Goal: Task Accomplishment & Management: Manage account settings

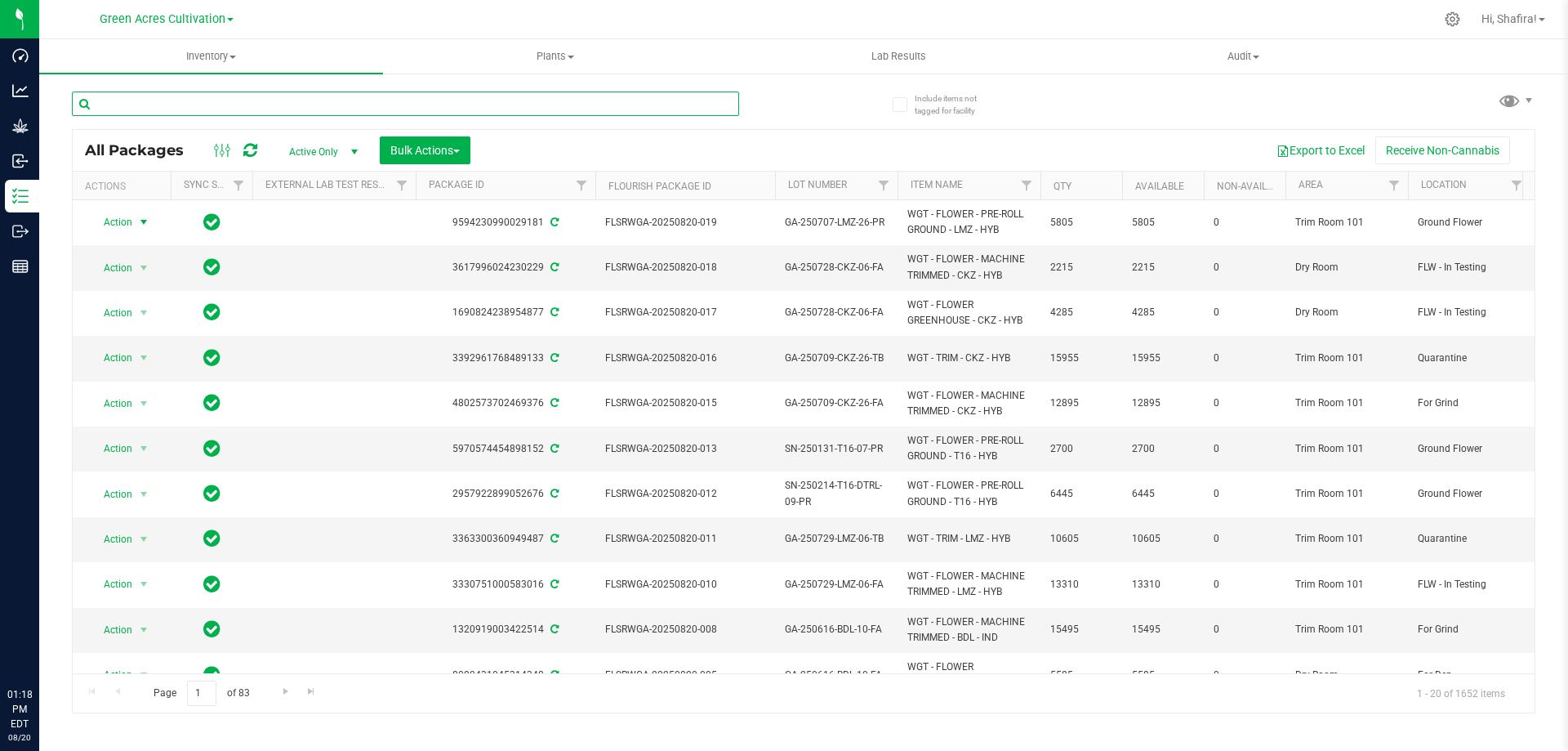
click at [255, 102] on input "text" at bounding box center [405, 103] width 667 height 25
paste input "FLSRWGA-20250728-022"
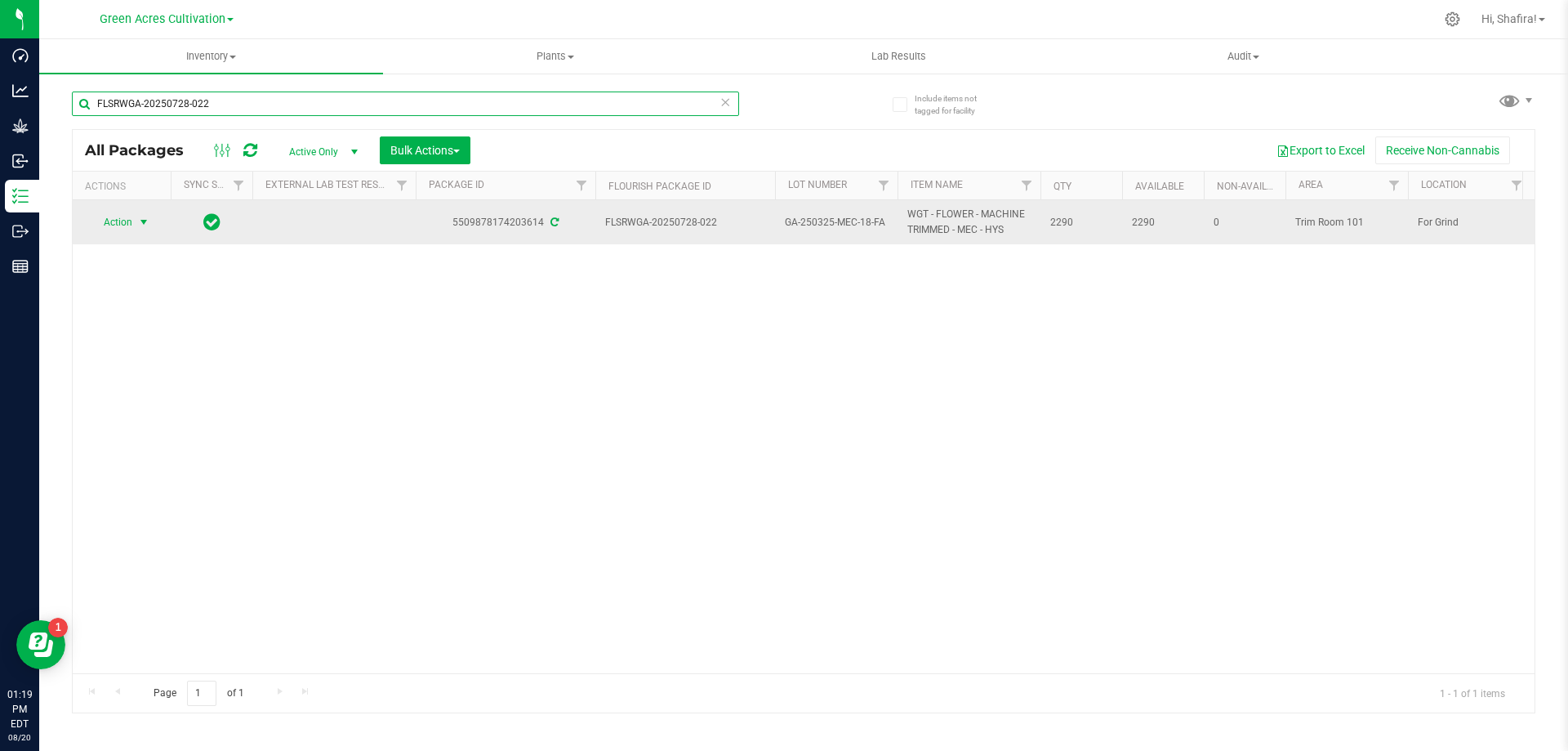
type input "FLSRWGA-20250728-022"
click at [107, 227] on span "Action" at bounding box center [110, 222] width 44 height 23
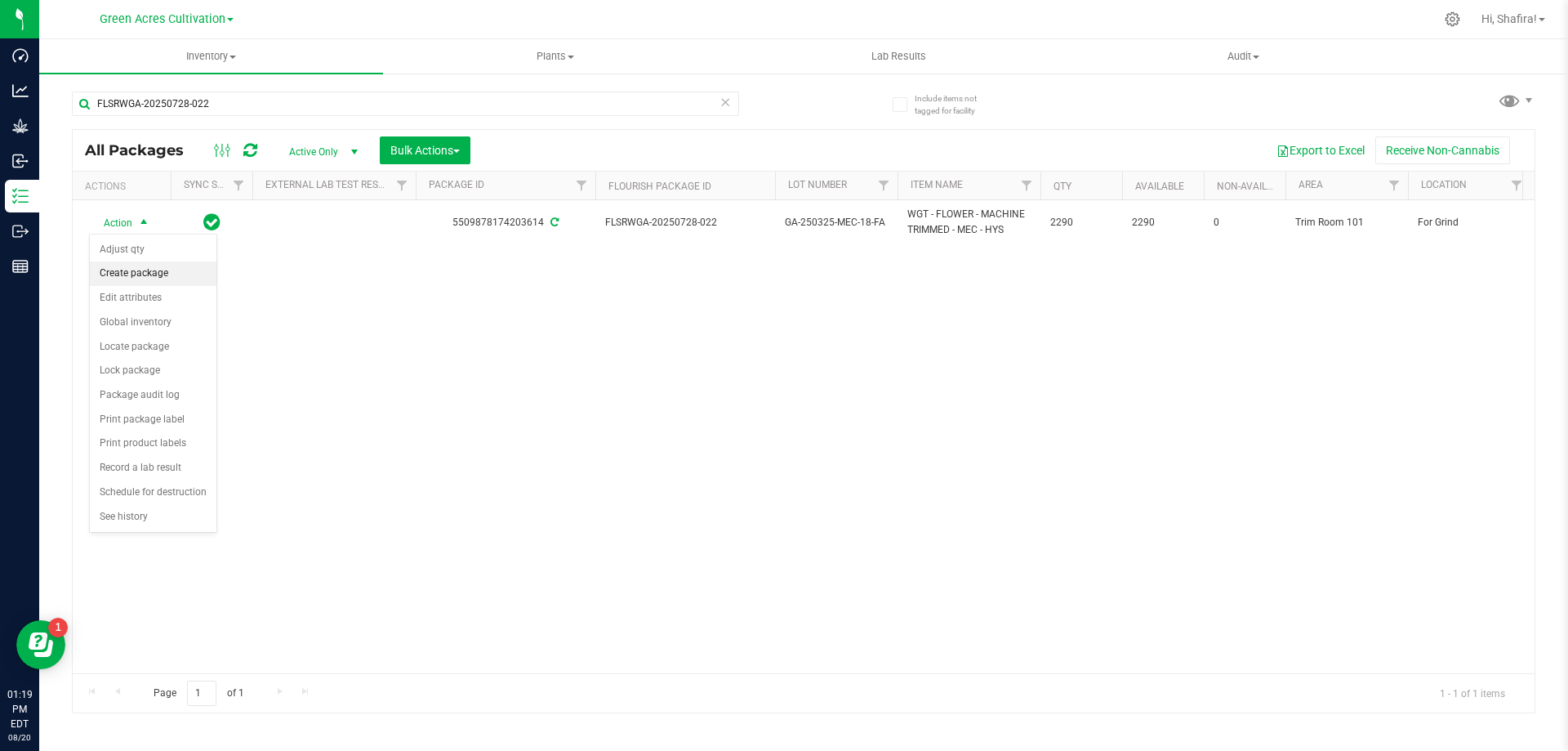
click at [122, 273] on li "Create package" at bounding box center [153, 273] width 126 height 25
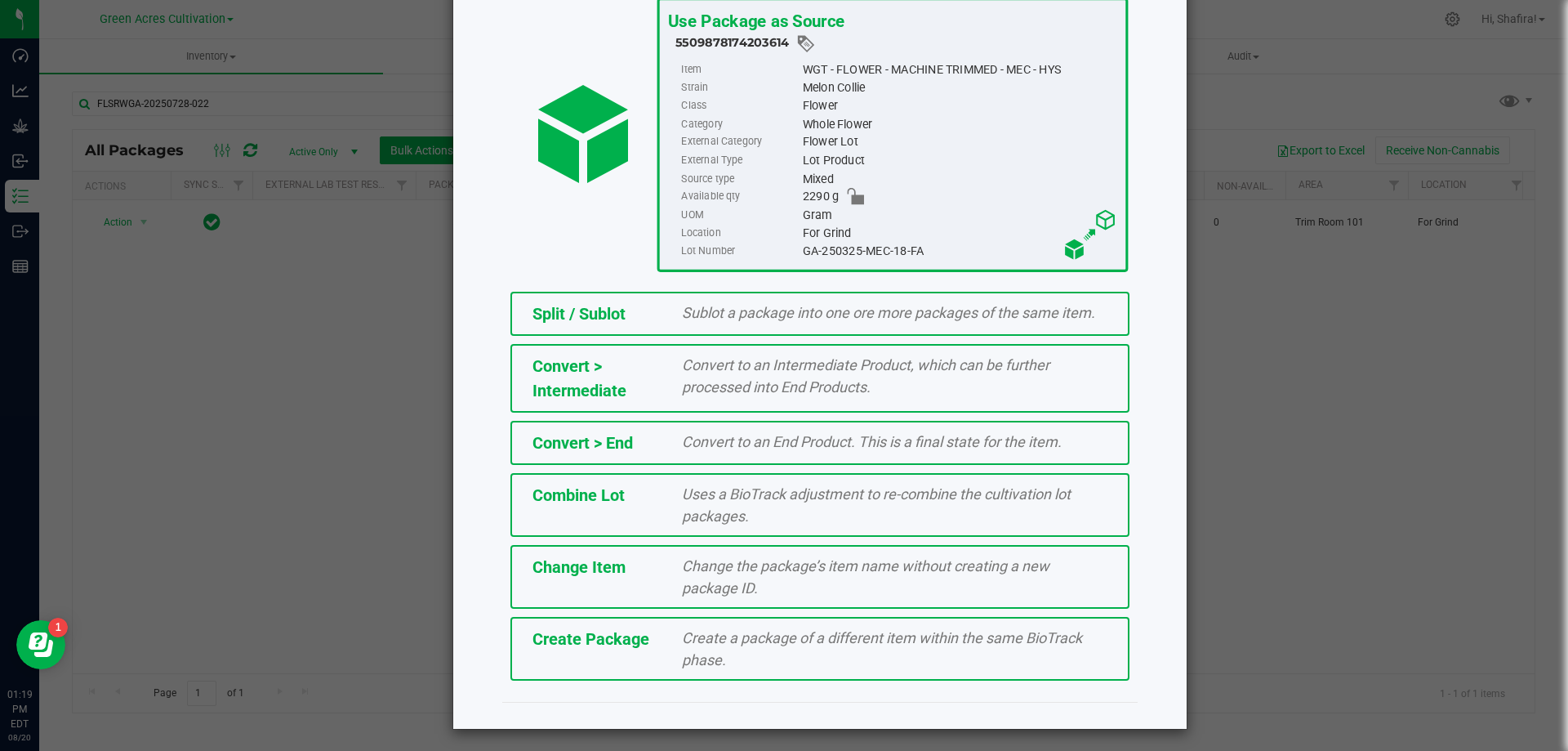
scroll to position [117, 0]
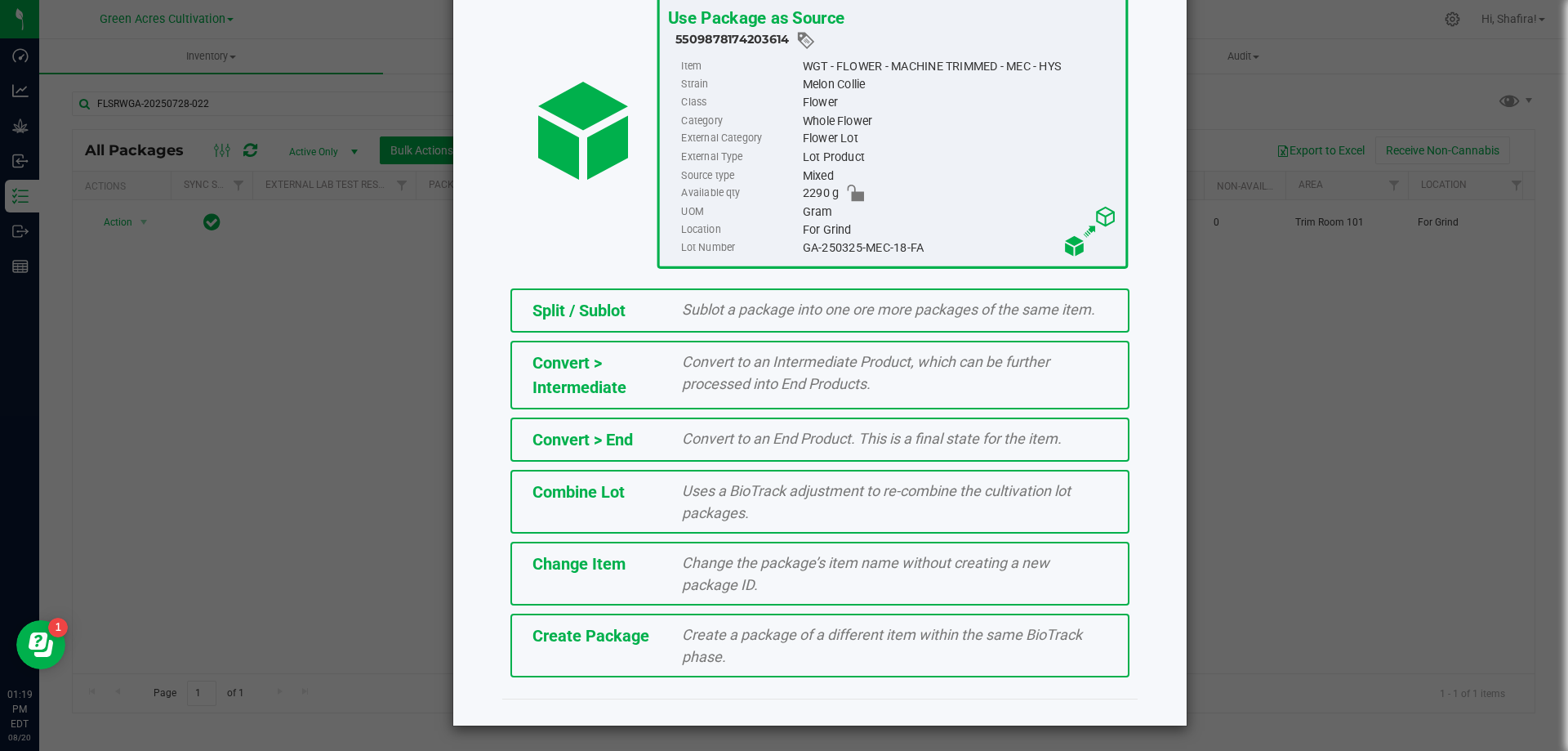
click at [608, 668] on div "Create Package Create a package of a different item within the same BioTrack ph…" at bounding box center [819, 646] width 619 height 64
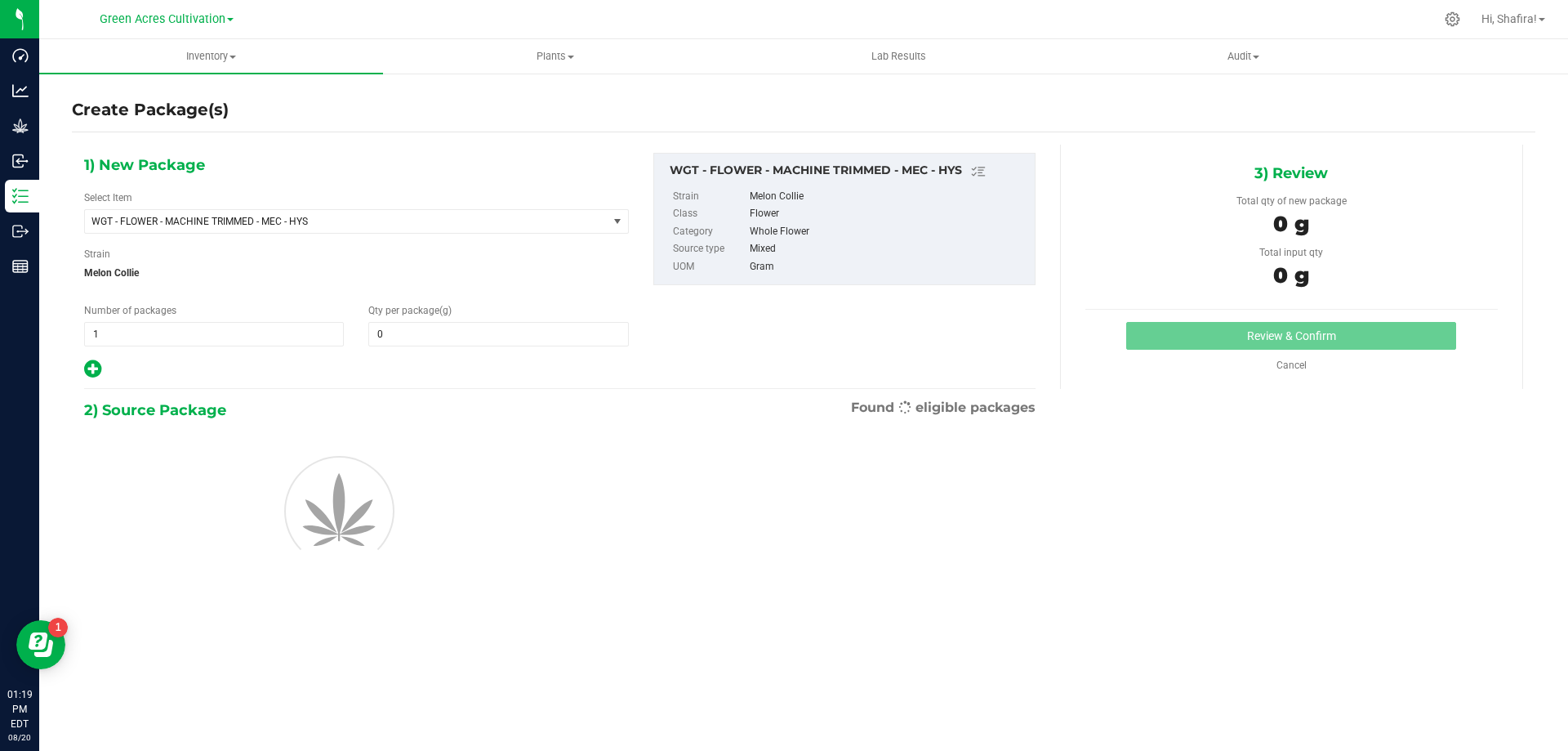
type input "0.0000"
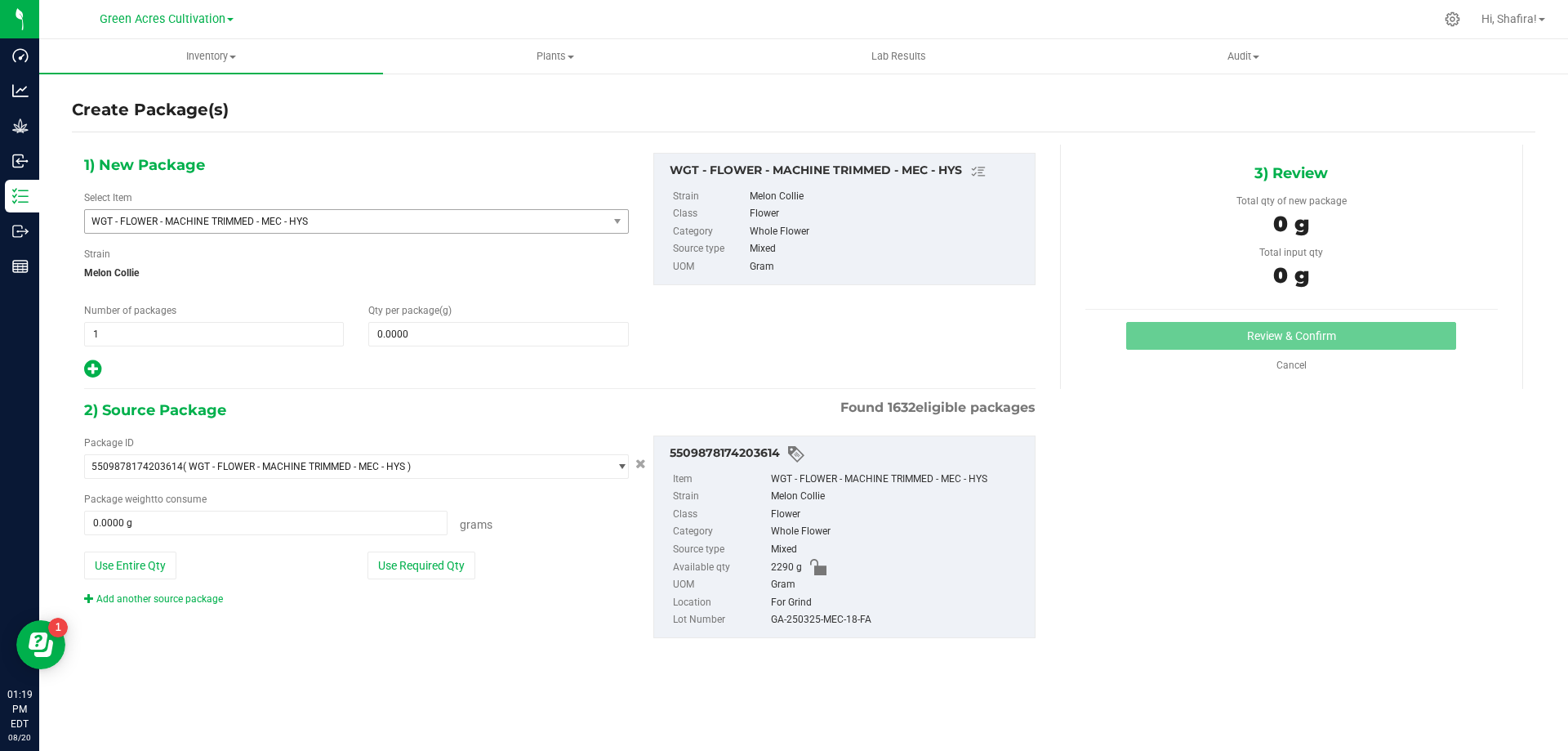
drag, startPoint x: 398, startPoint y: 204, endPoint x: 410, endPoint y: 230, distance: 28.6
click at [398, 208] on div "Select Item WGT - FLOWER - MACHINE TRIMMED - MEC - HYS 007UP - Flower 007UP - W…" at bounding box center [356, 212] width 545 height 43
click at [410, 230] on span "WGT - FLOWER - MACHINE TRIMMED - MEC - HYS" at bounding box center [346, 221] width 523 height 23
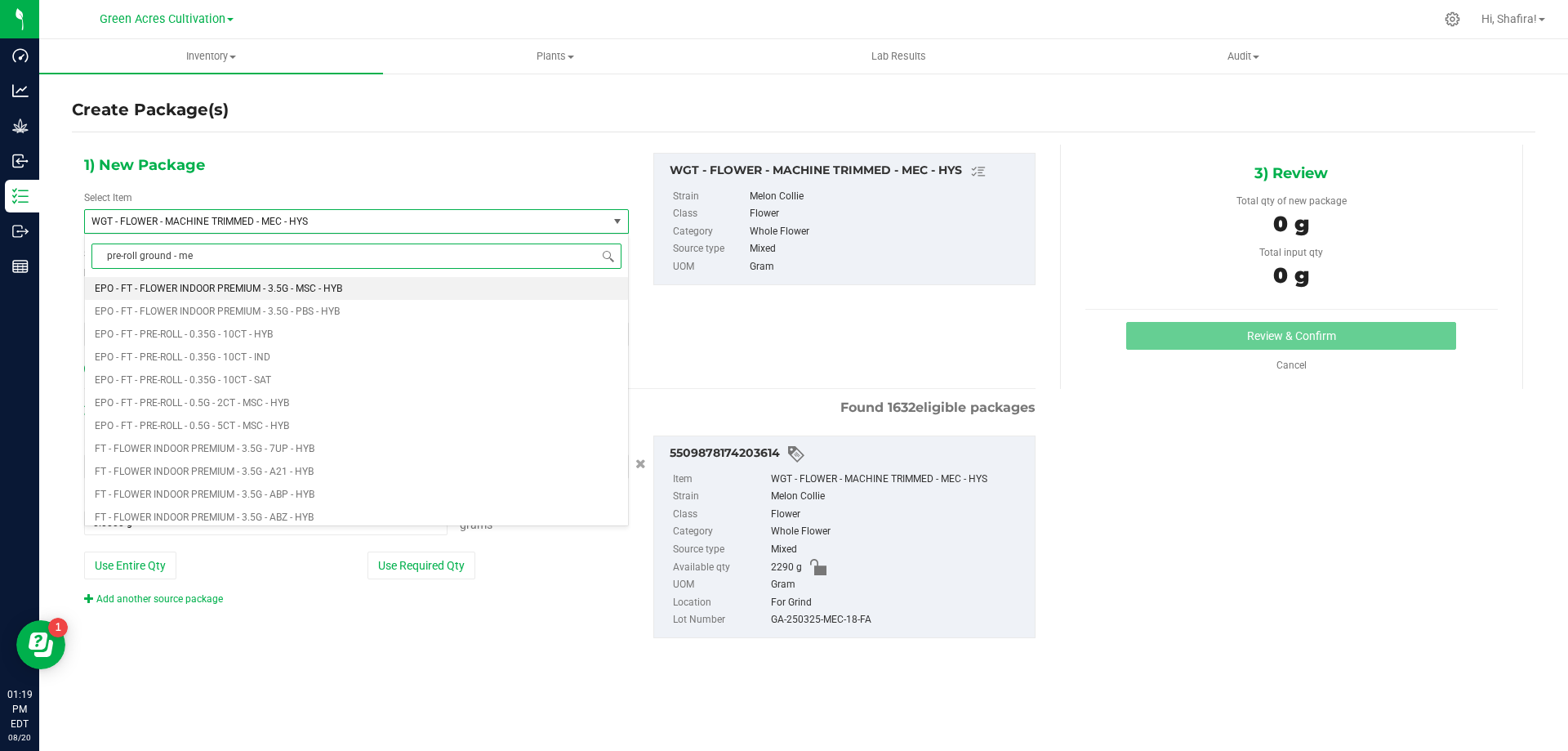
type input "pre-roll ground - mec"
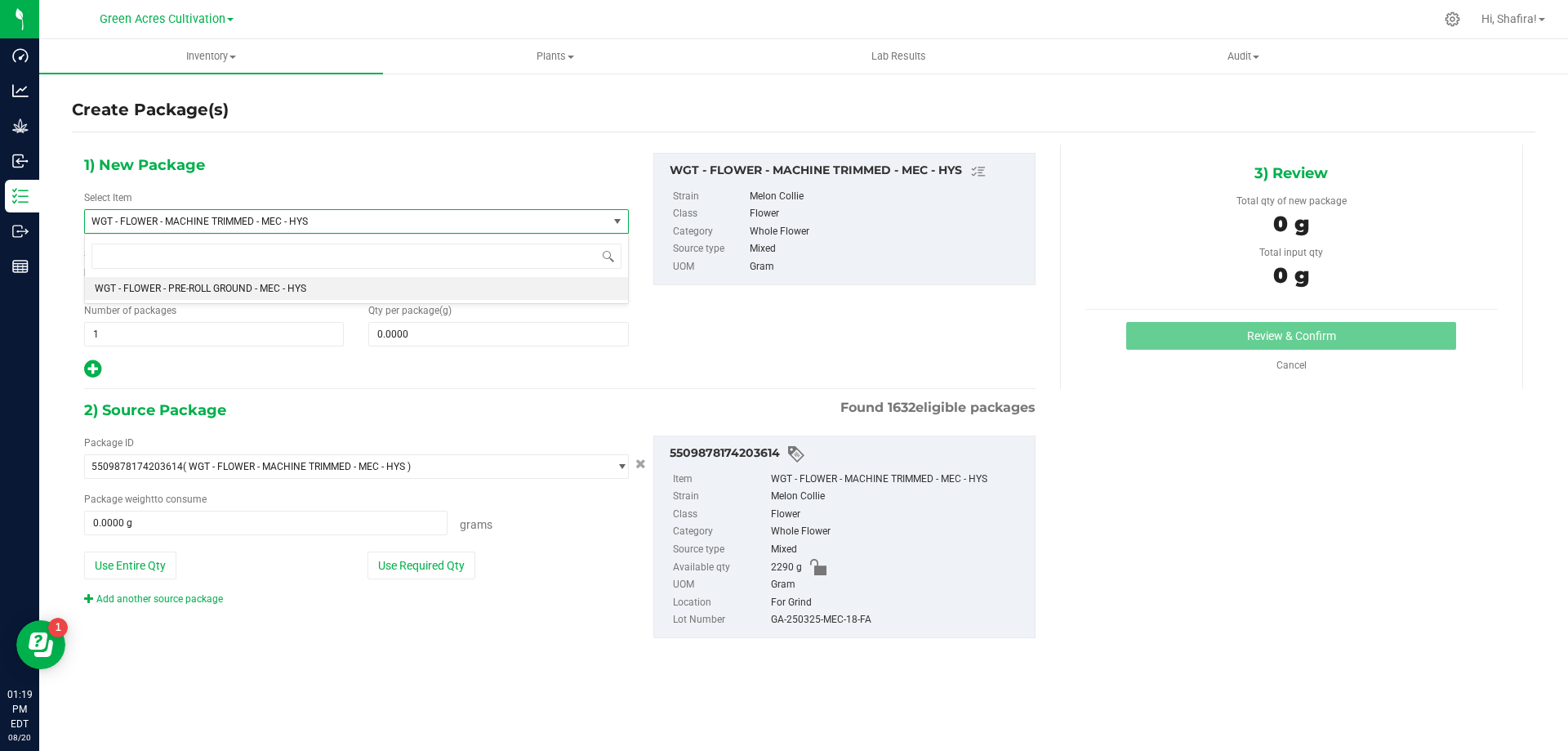
type input "0.0000"
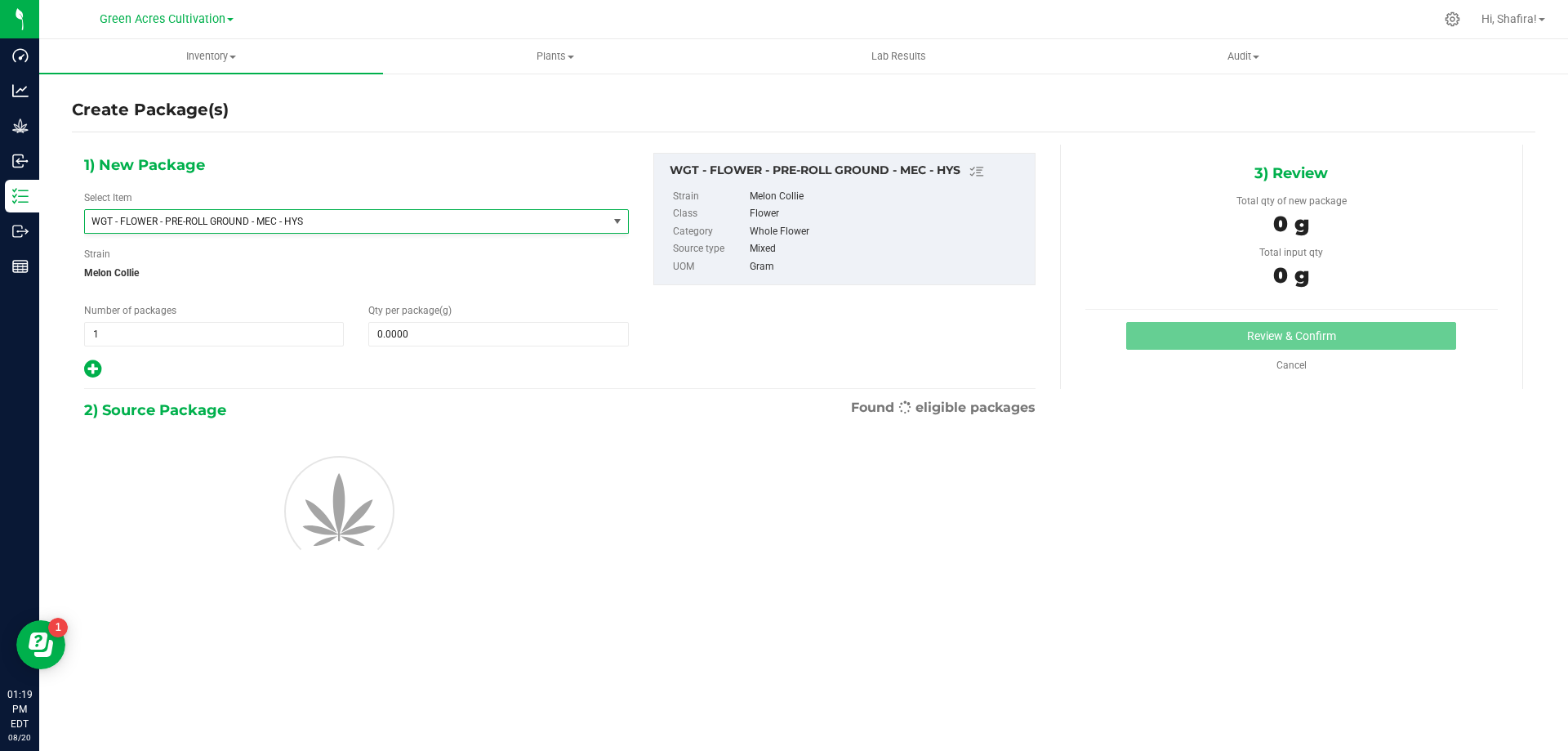
scroll to position [335313, 0]
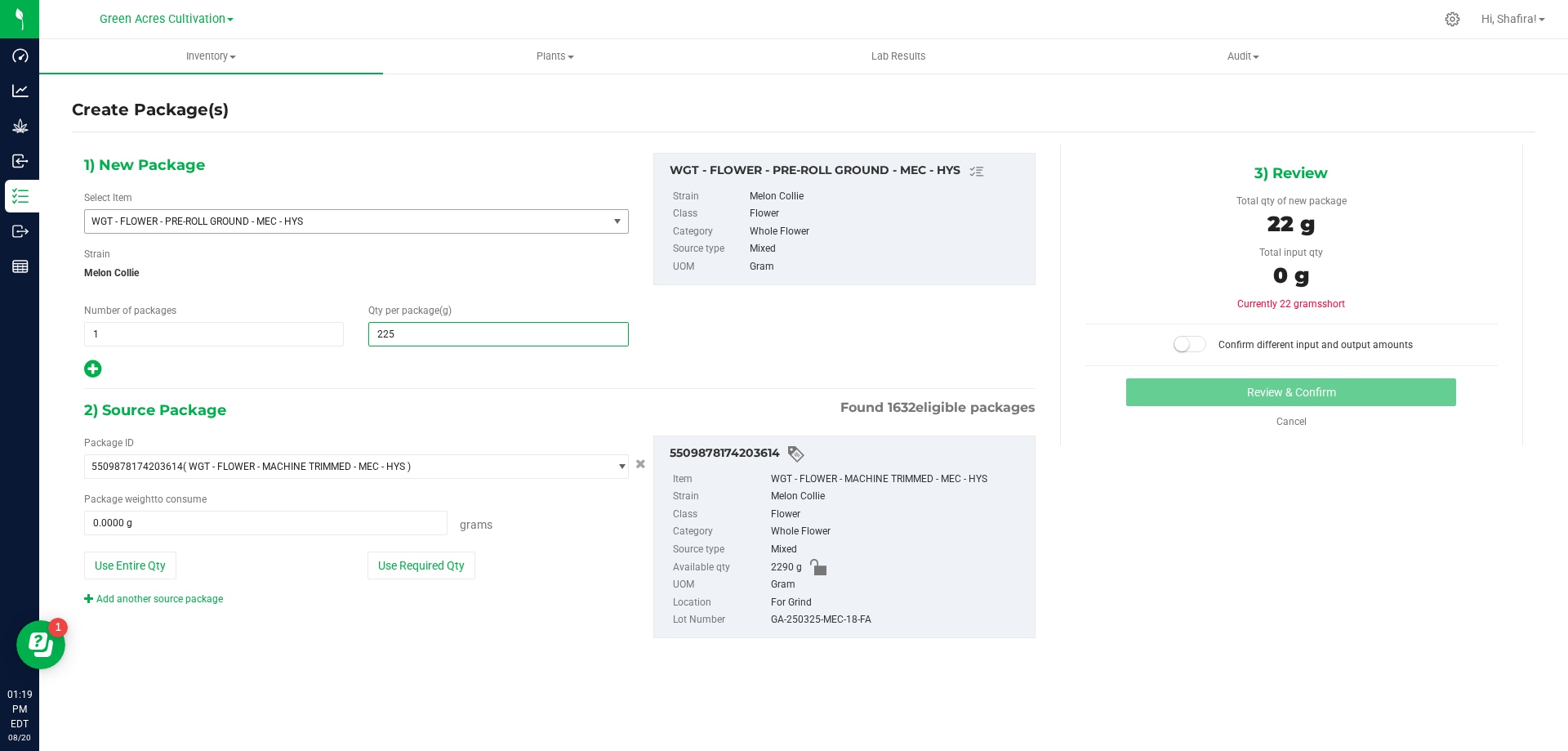
type input "2250"
type input "2,250.0000"
click at [439, 556] on button "Use Required Qty" at bounding box center [421, 566] width 107 height 28
type input "2250.0000 g"
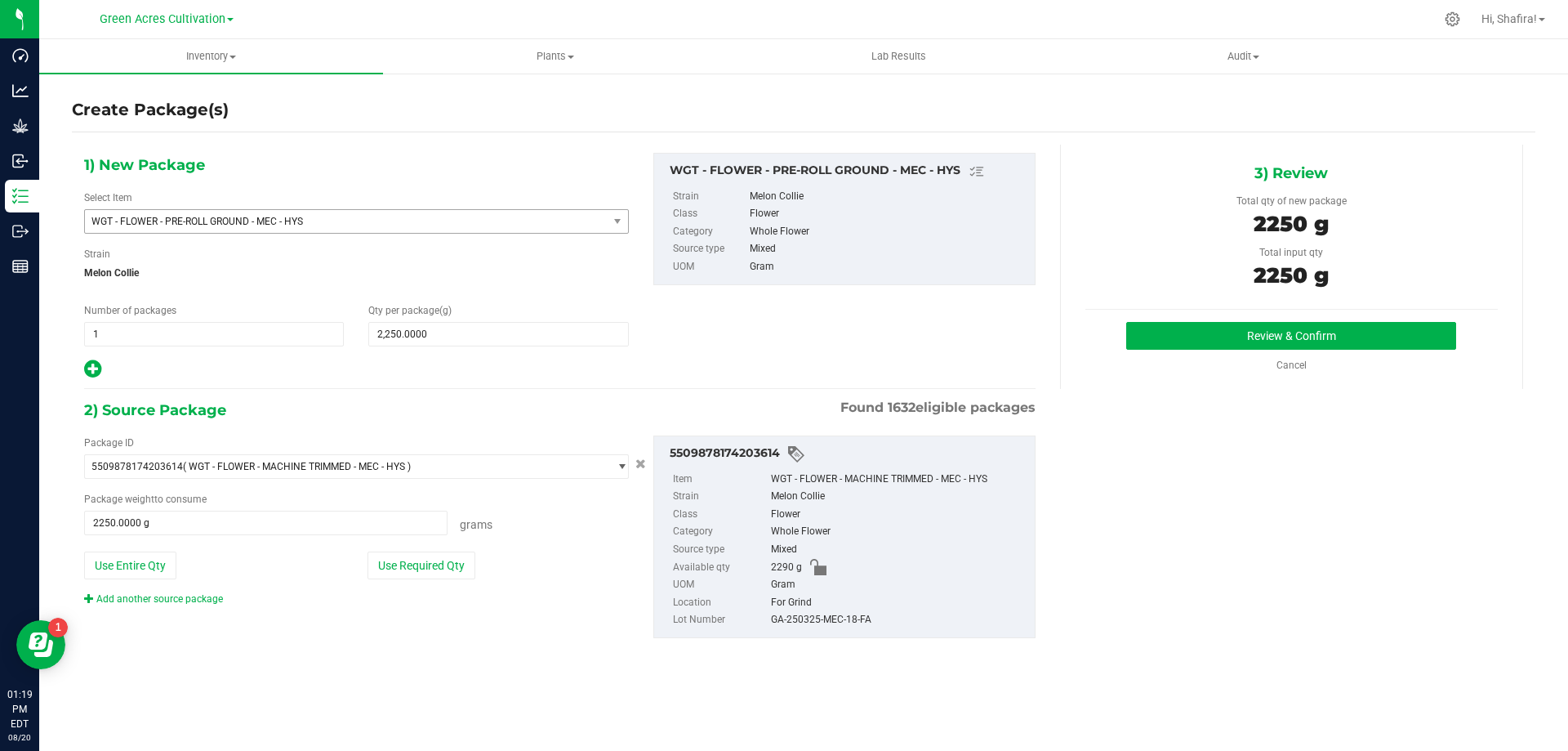
click at [828, 622] on div "GA-250325-MEC-18-FA" at bounding box center [898, 620] width 255 height 18
copy div "GA-250325-MEC-18-FA"
click at [1247, 333] on button "Review & Confirm" at bounding box center [1290, 336] width 330 height 28
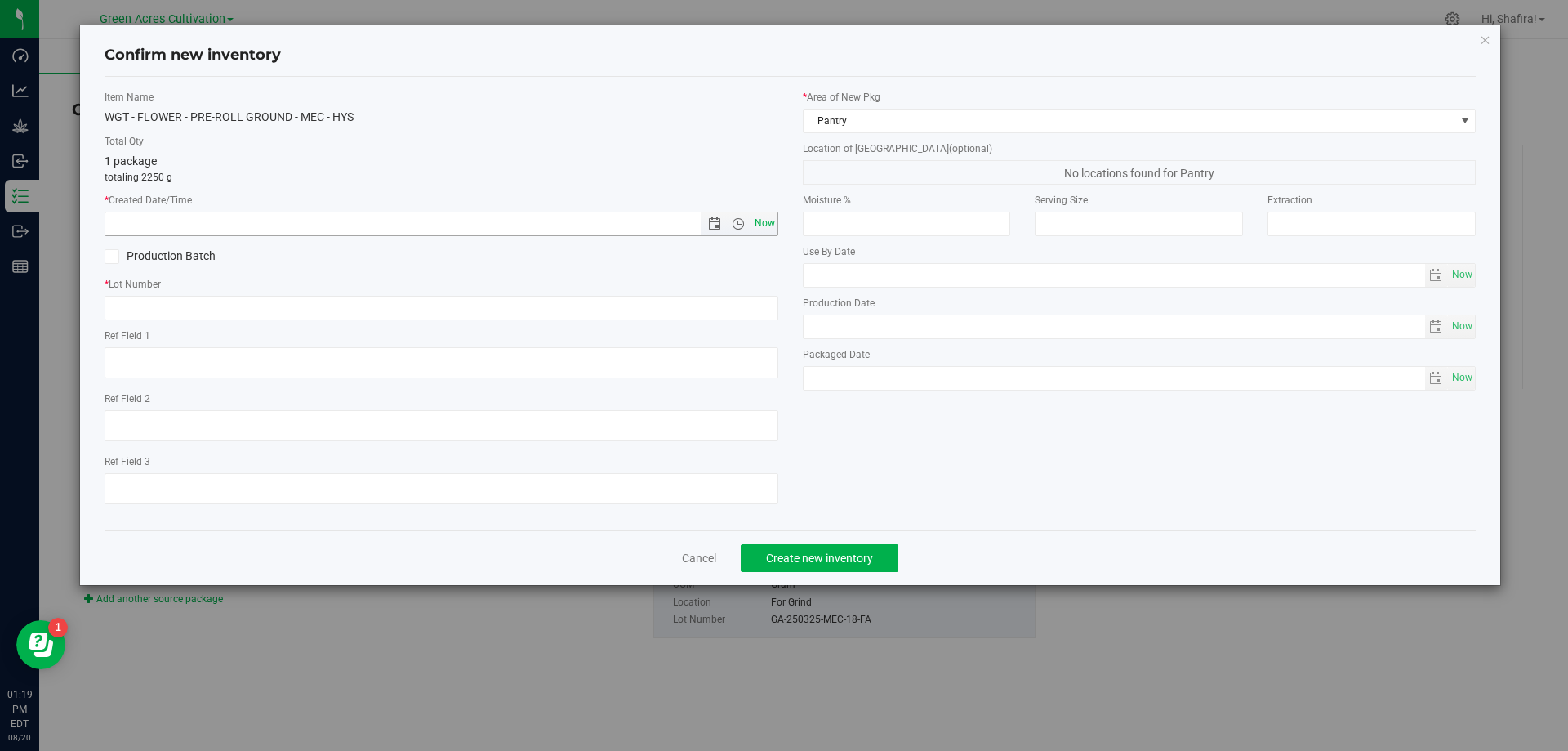
click at [771, 228] on span "Now" at bounding box center [764, 224] width 28 height 24
type input "[DATE] 1:19 PM"
paste input "GA-250325-MEC-18-FA"
type input "GA-250325-MEC-18-PR"
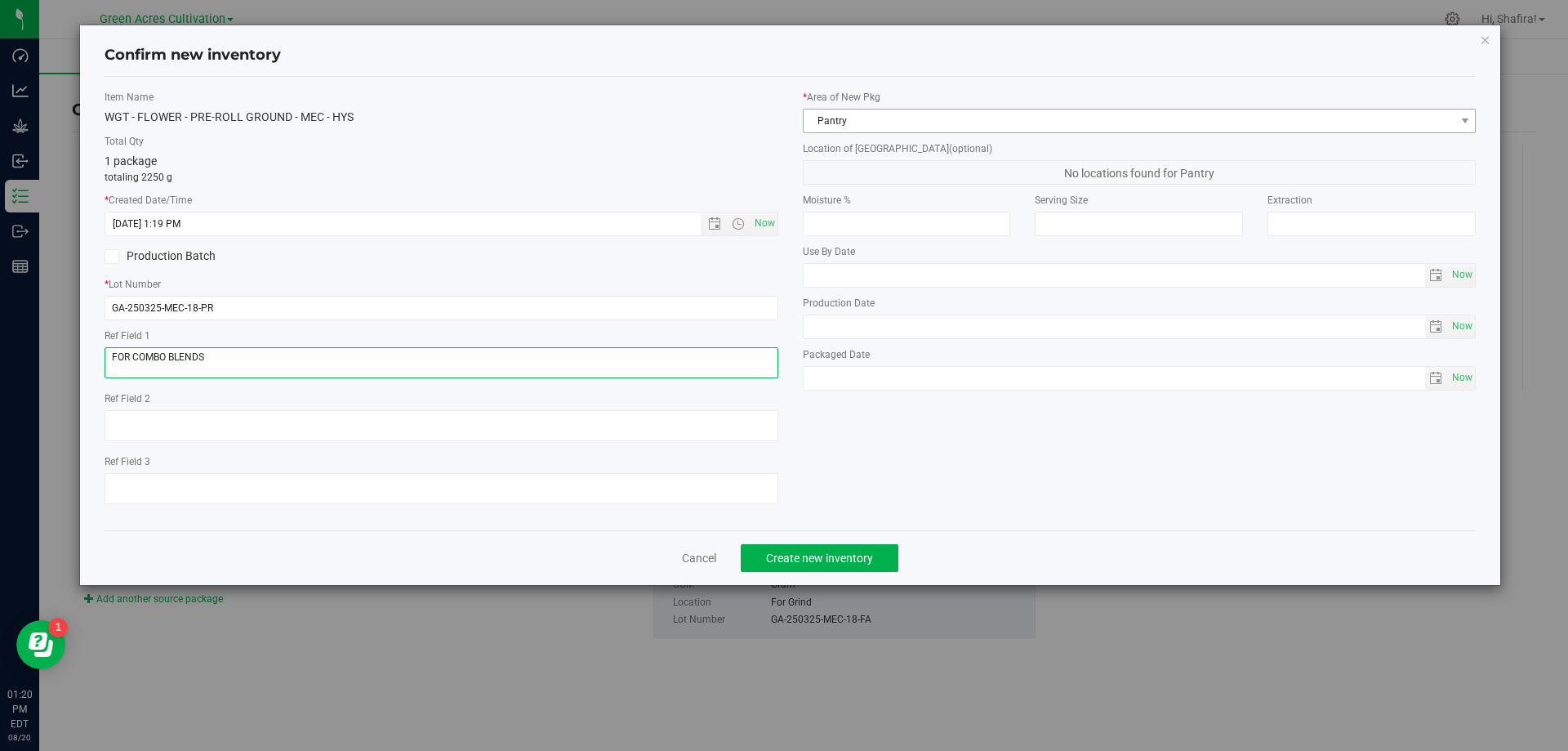
type textarea "FOR COMBO BLENDS"
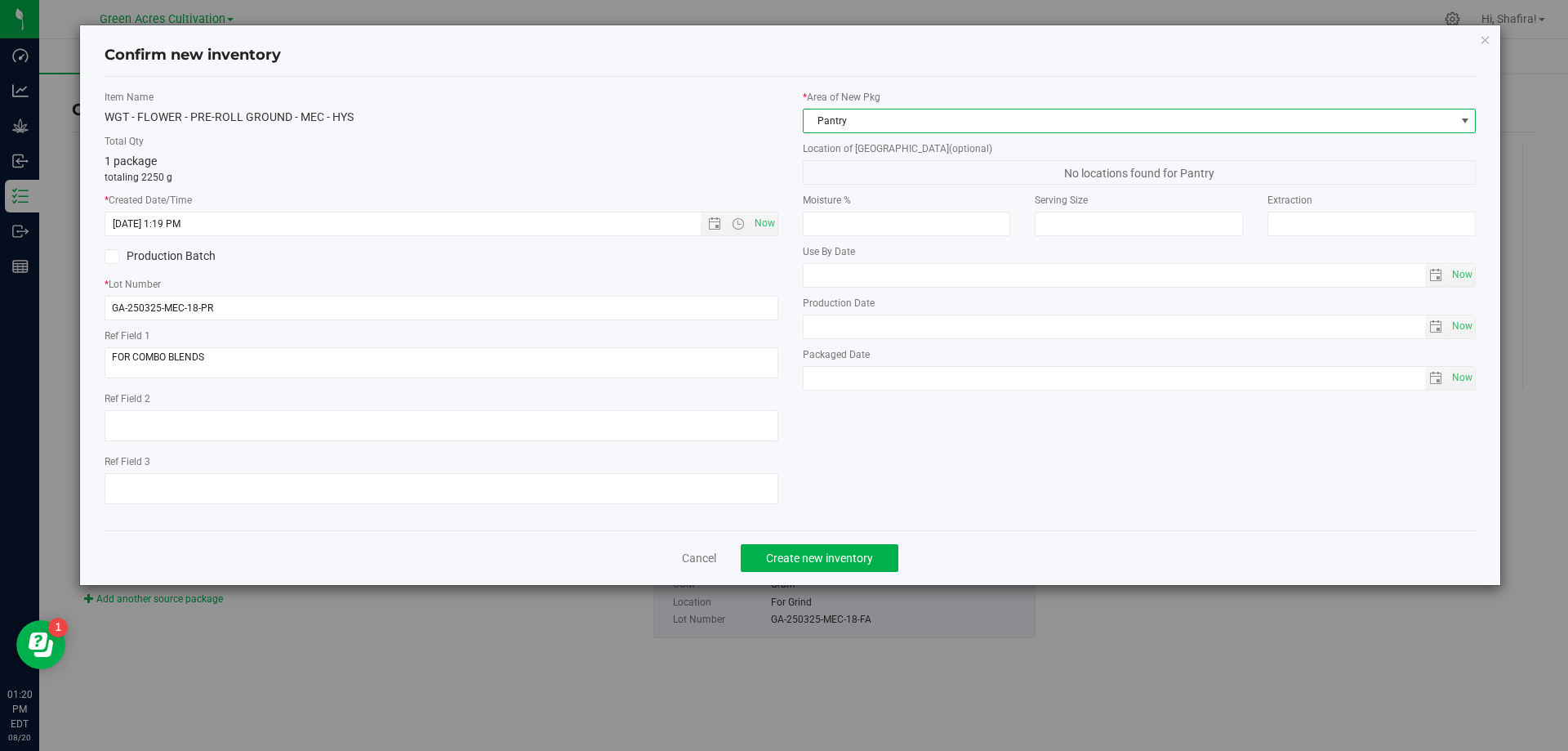
click at [830, 117] on span "Pantry" at bounding box center [1130, 120] width 652 height 23
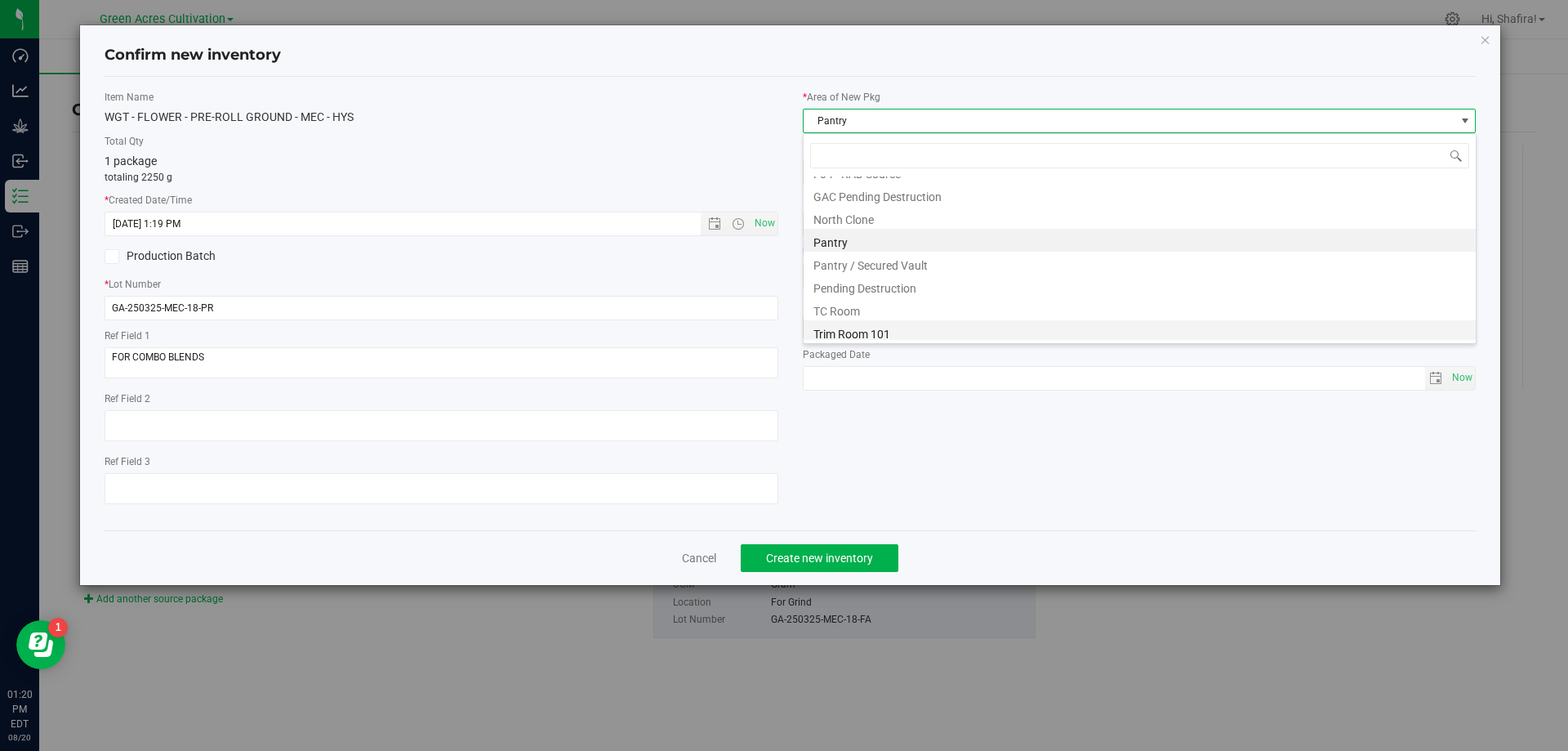
scroll to position [226, 0]
click at [861, 340] on li "Trim Room 101" at bounding box center [1140, 328] width 672 height 23
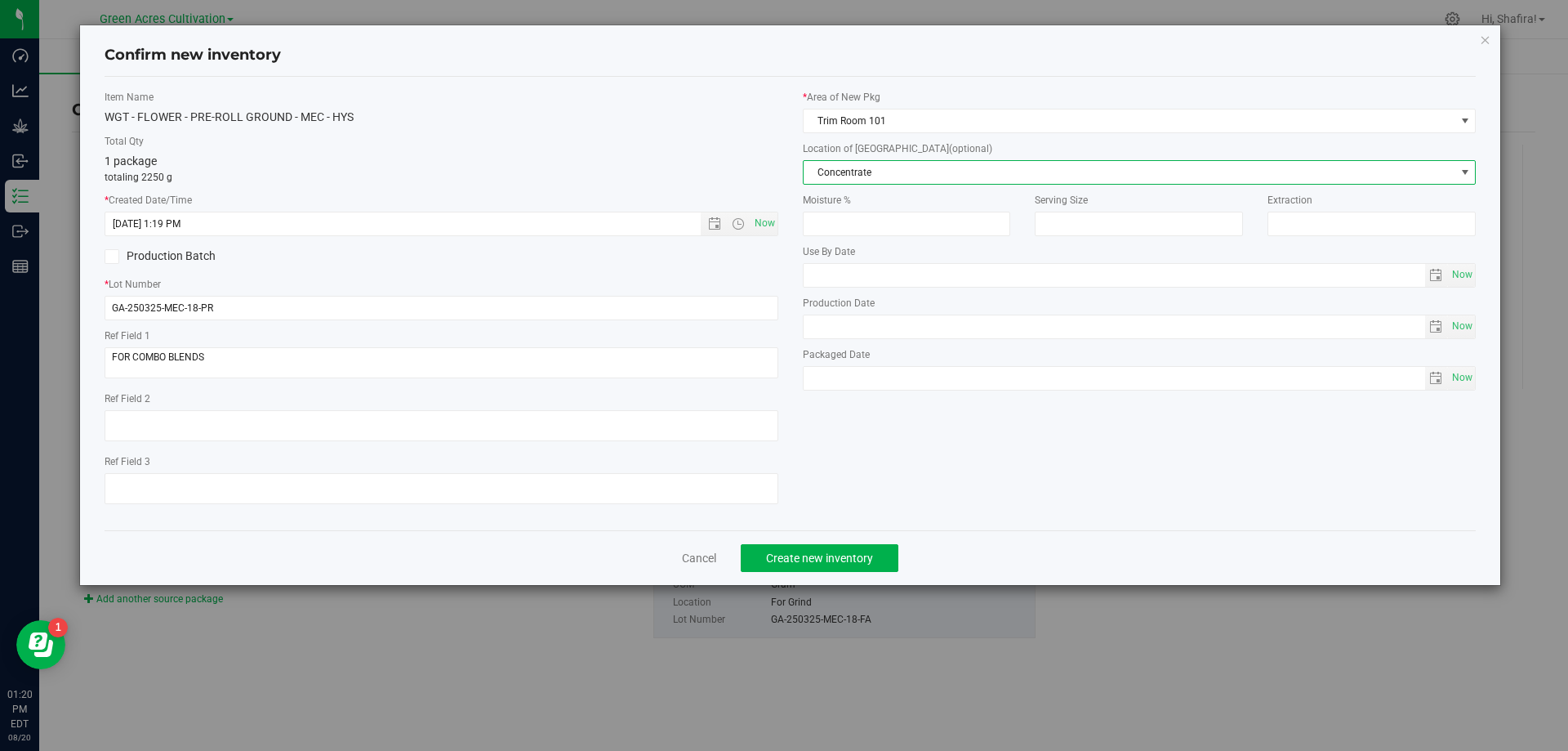
click at [898, 175] on span "Concentrate" at bounding box center [1130, 171] width 652 height 23
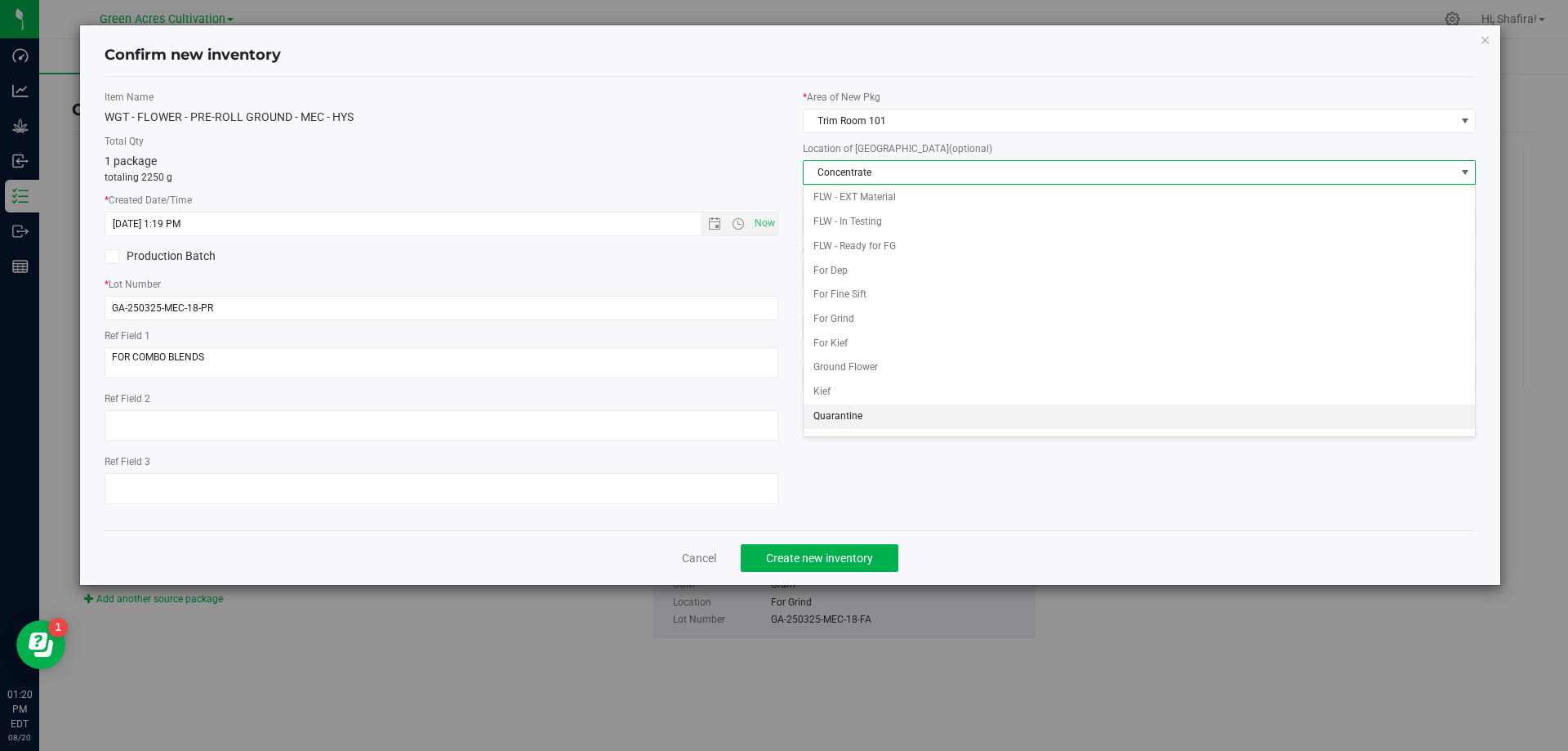
scroll to position [164, 0]
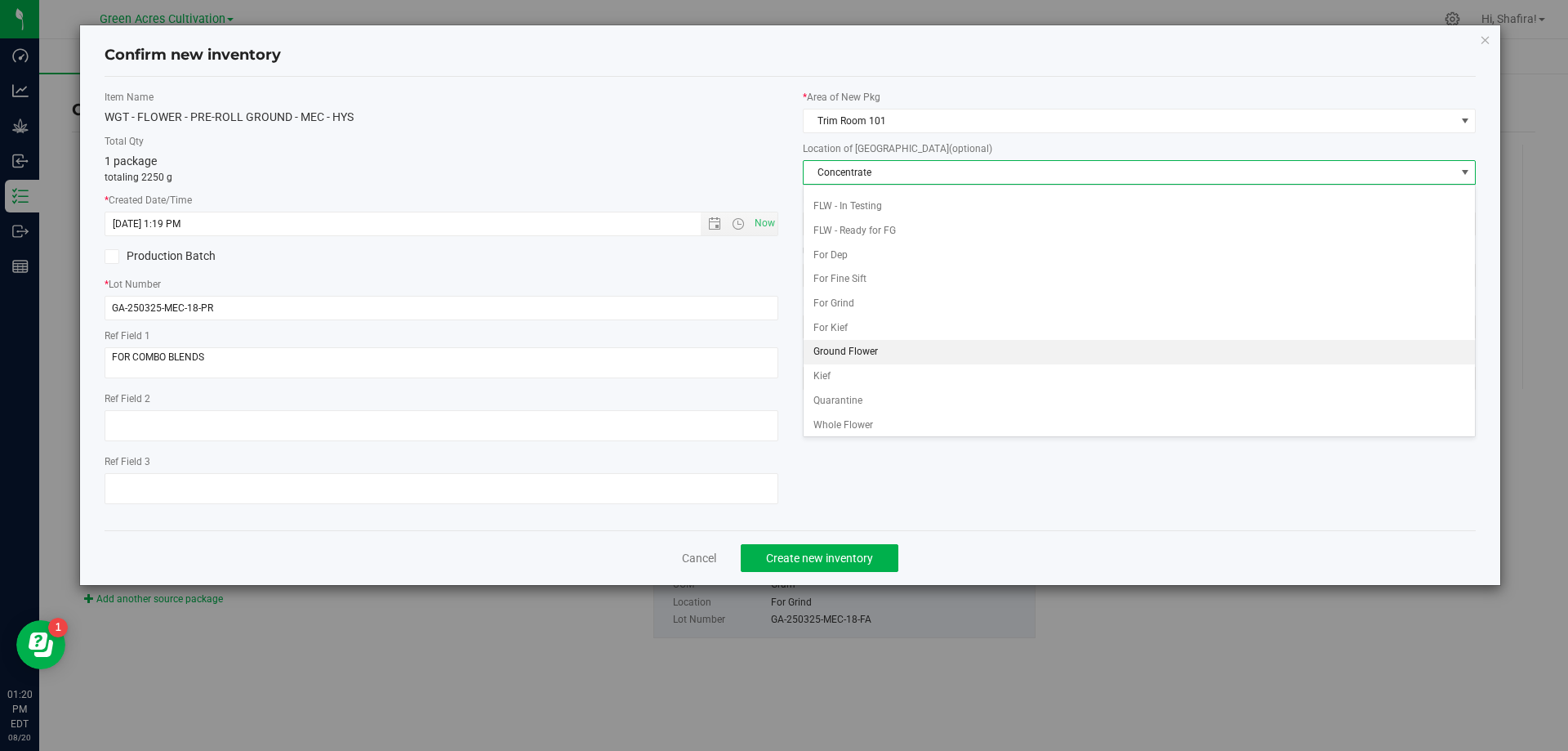
click at [842, 361] on li "Ground Flower" at bounding box center [1140, 352] width 672 height 25
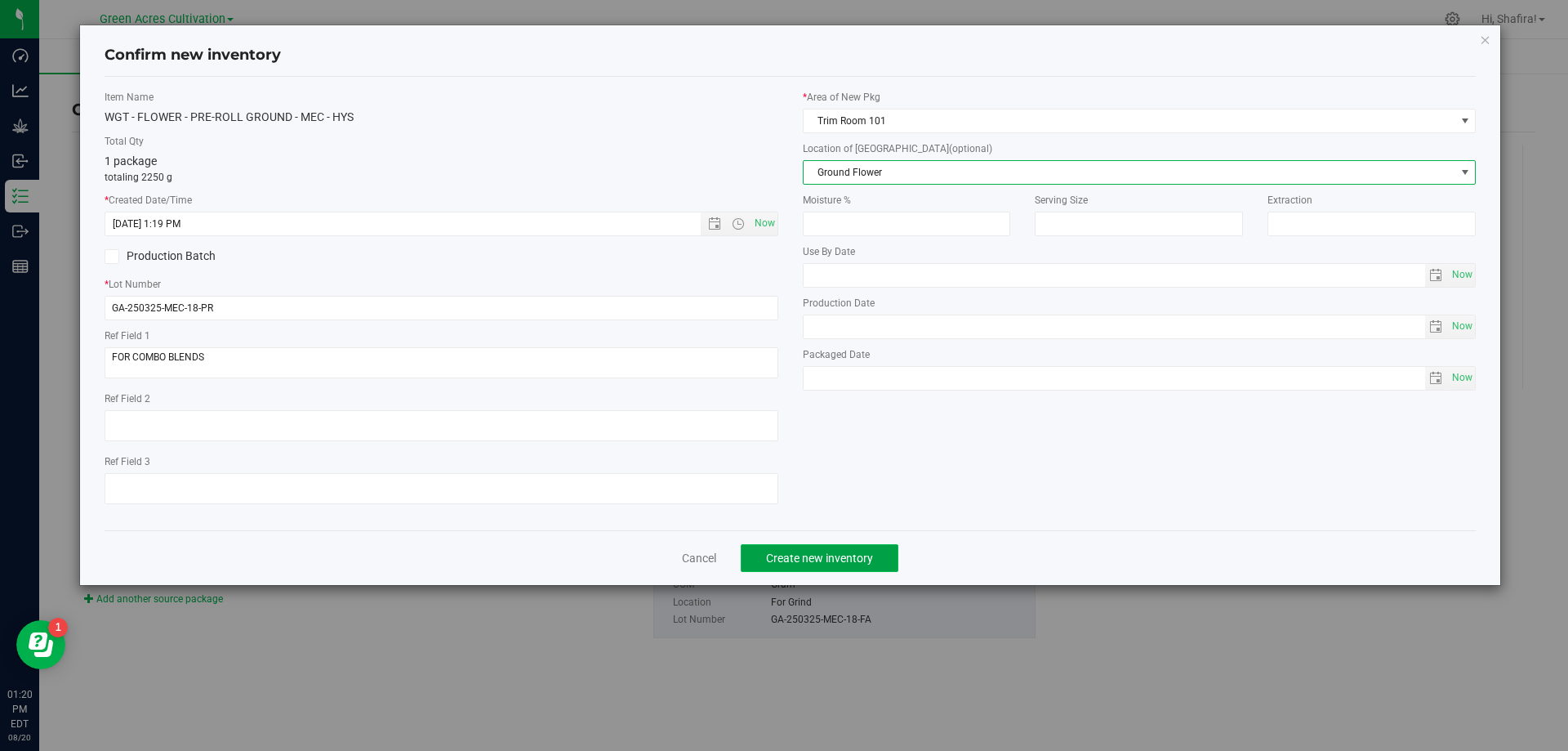
click at [855, 552] on span "Create new inventory" at bounding box center [819, 558] width 107 height 13
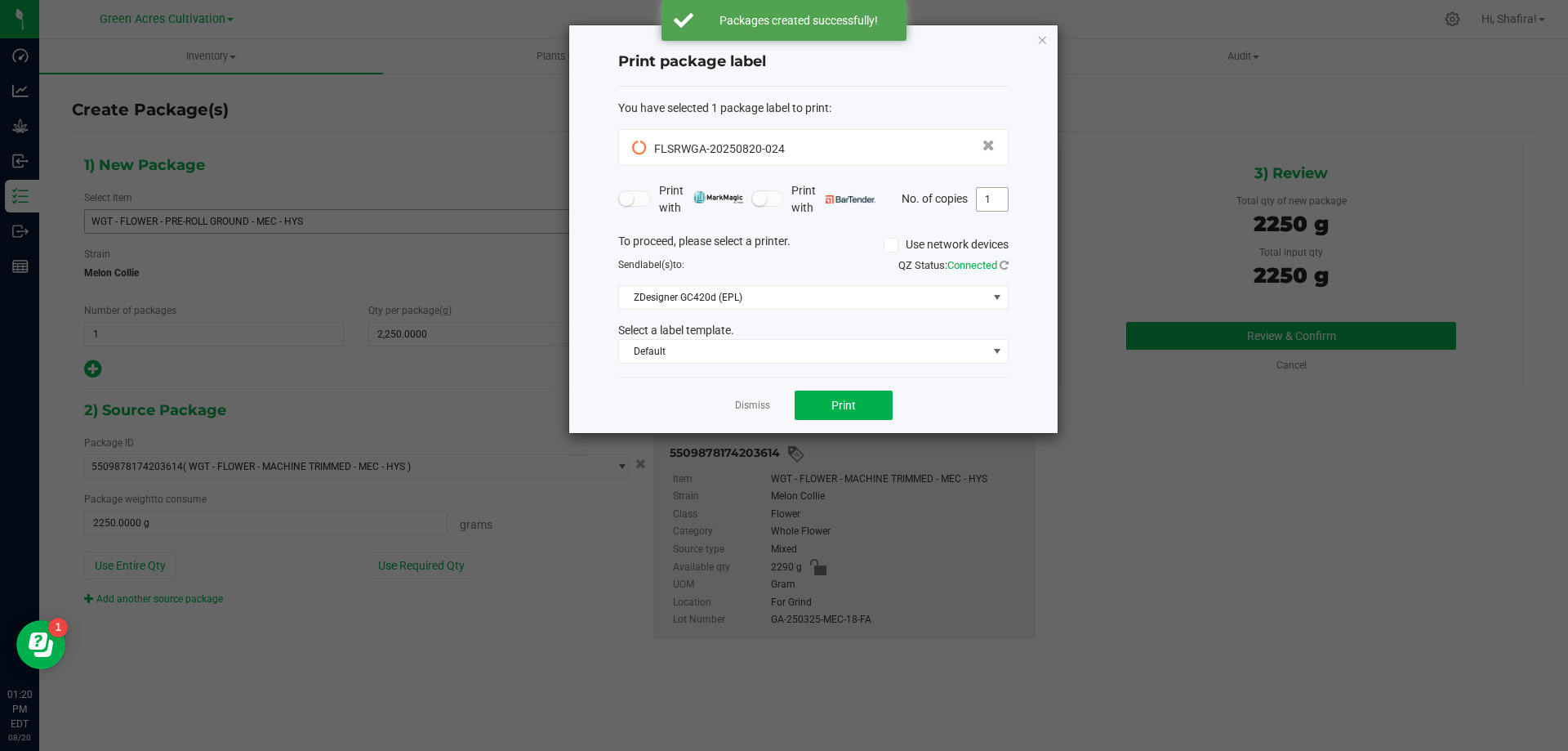
click at [989, 190] on input "1" at bounding box center [992, 199] width 32 height 23
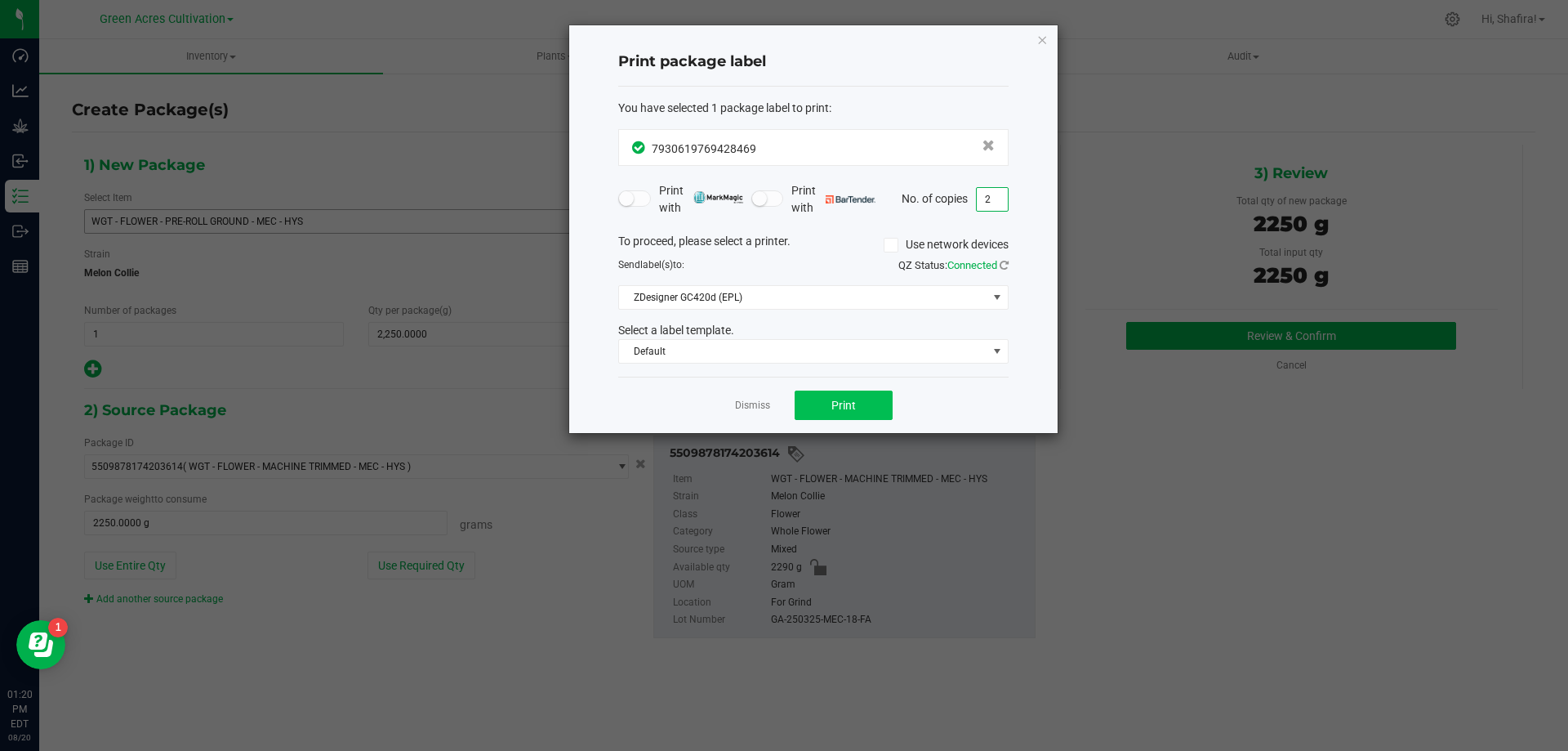
type input "2"
click at [851, 408] on span "Print" at bounding box center [843, 405] width 25 height 13
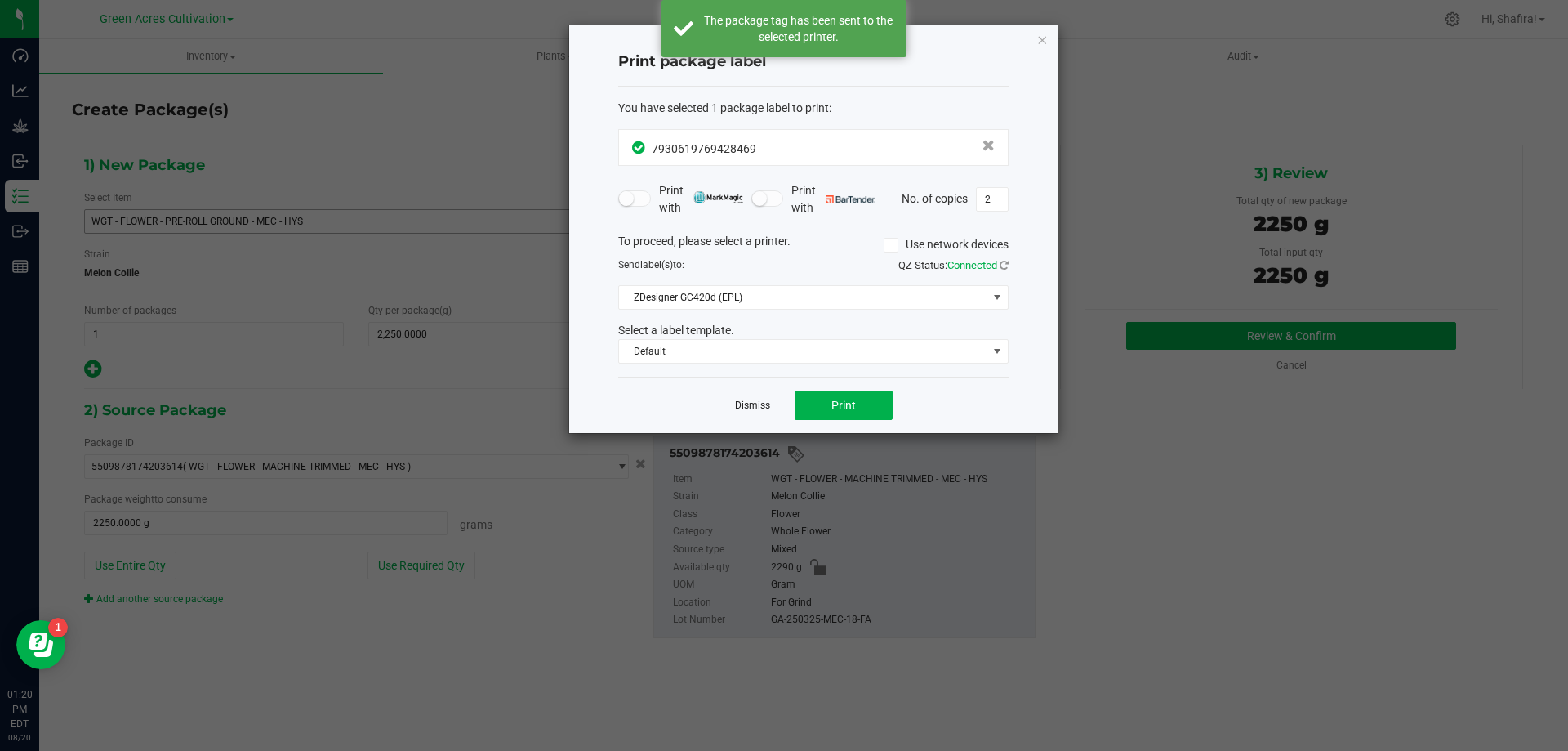
click at [745, 409] on link "Dismiss" at bounding box center [752, 406] width 35 height 14
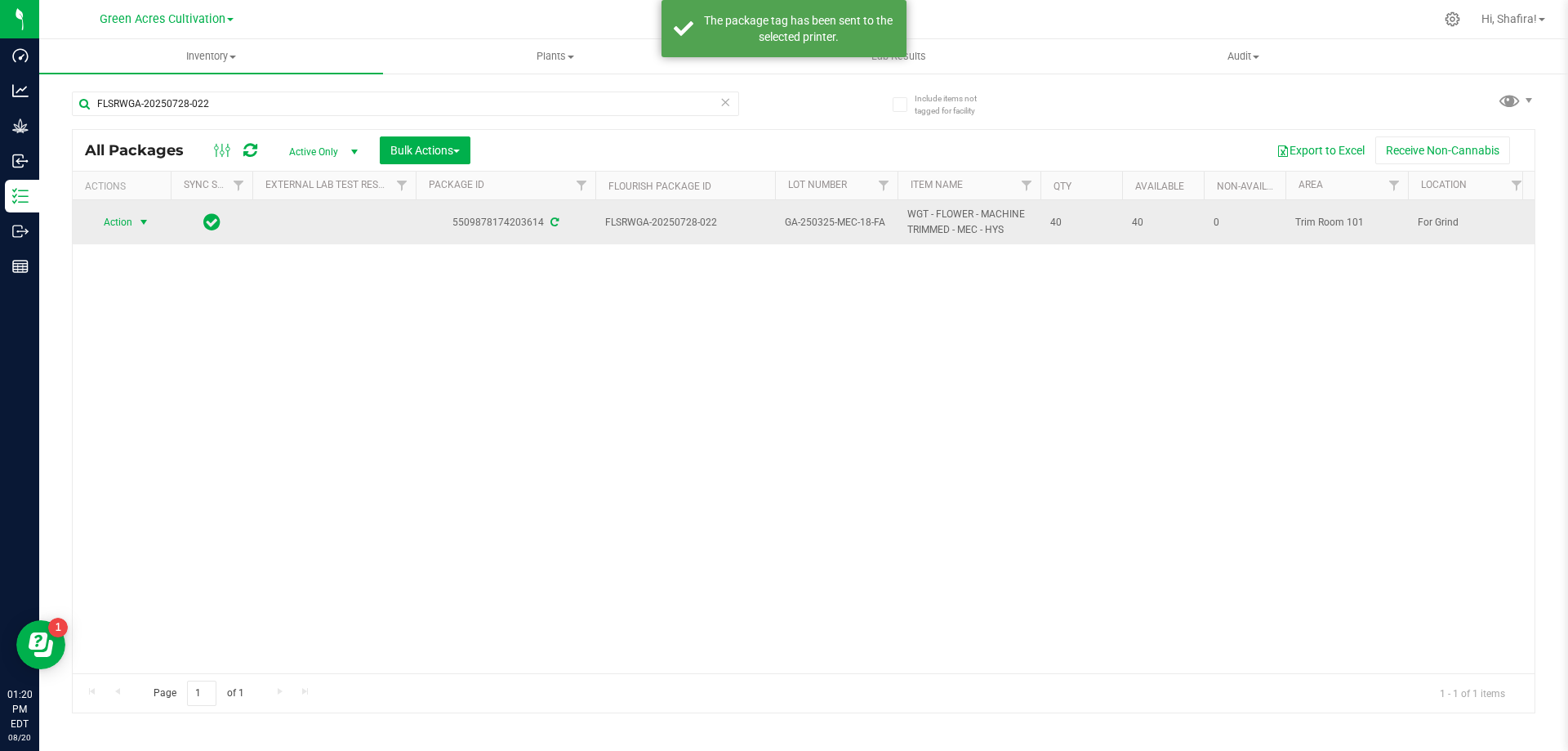
click at [142, 226] on span "select" at bounding box center [143, 222] width 13 height 13
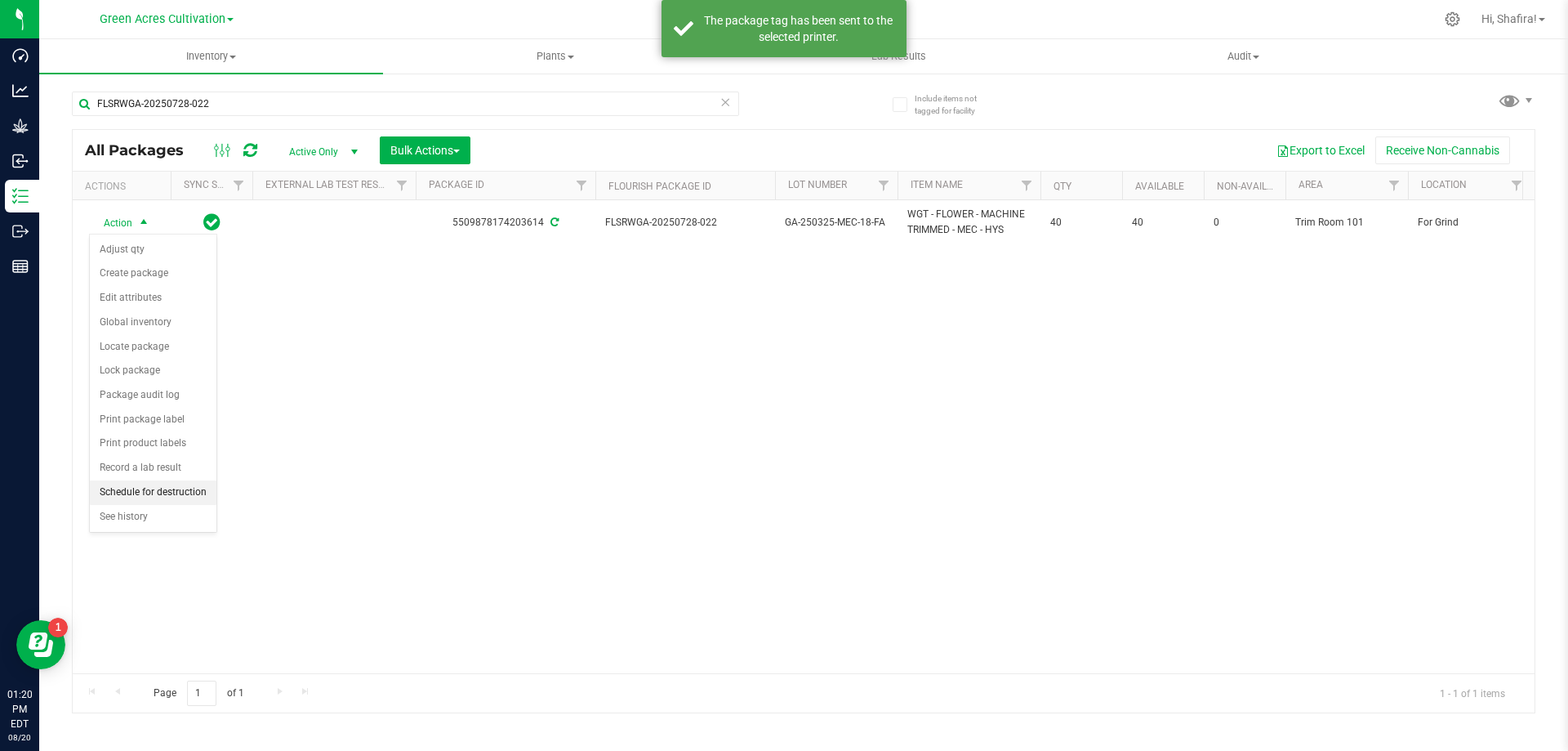
drag, startPoint x: 155, startPoint y: 495, endPoint x: 203, endPoint y: 476, distance: 51.6
click at [159, 491] on li "Schedule for destruction" at bounding box center [153, 492] width 126 height 25
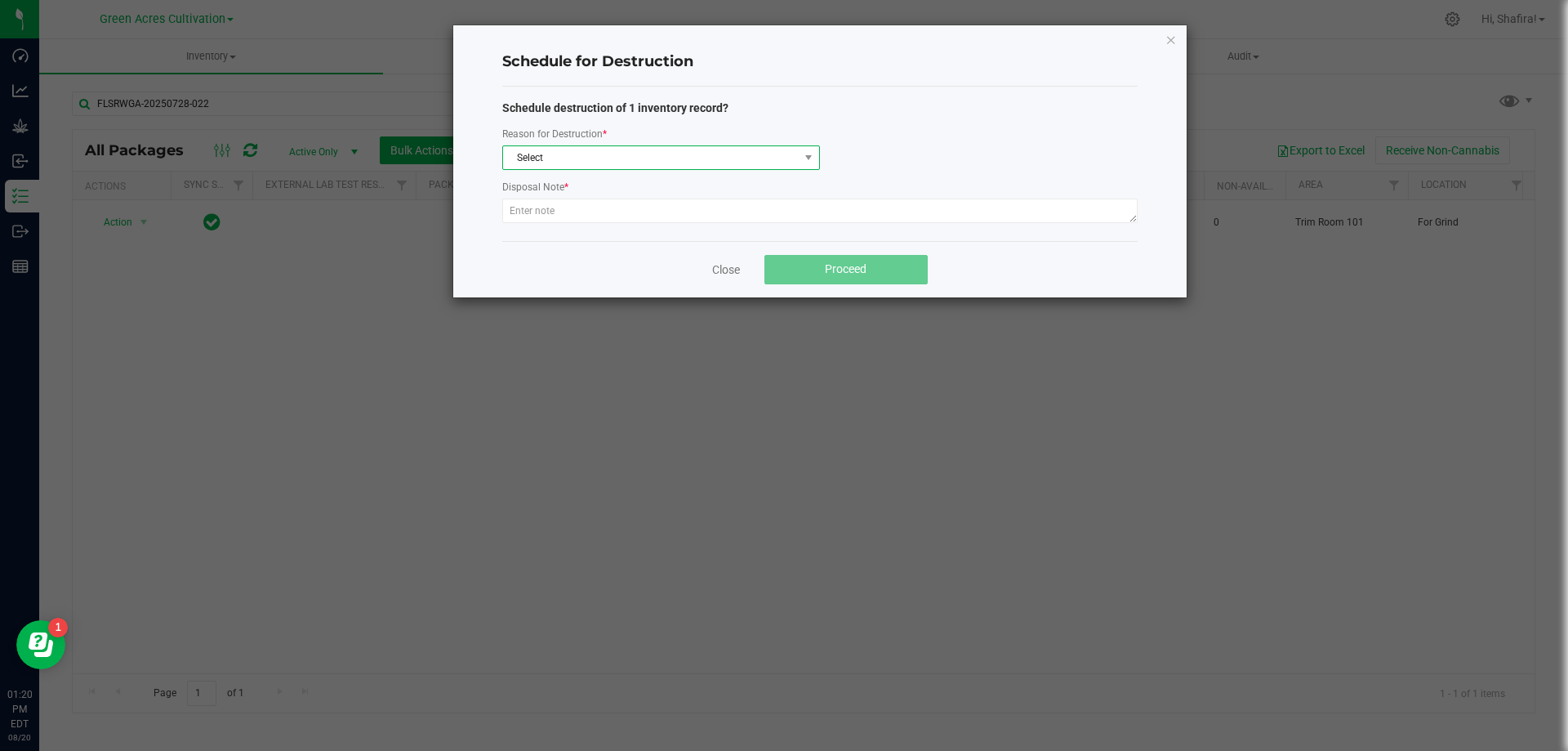
click at [693, 156] on span "Select" at bounding box center [651, 157] width 295 height 23
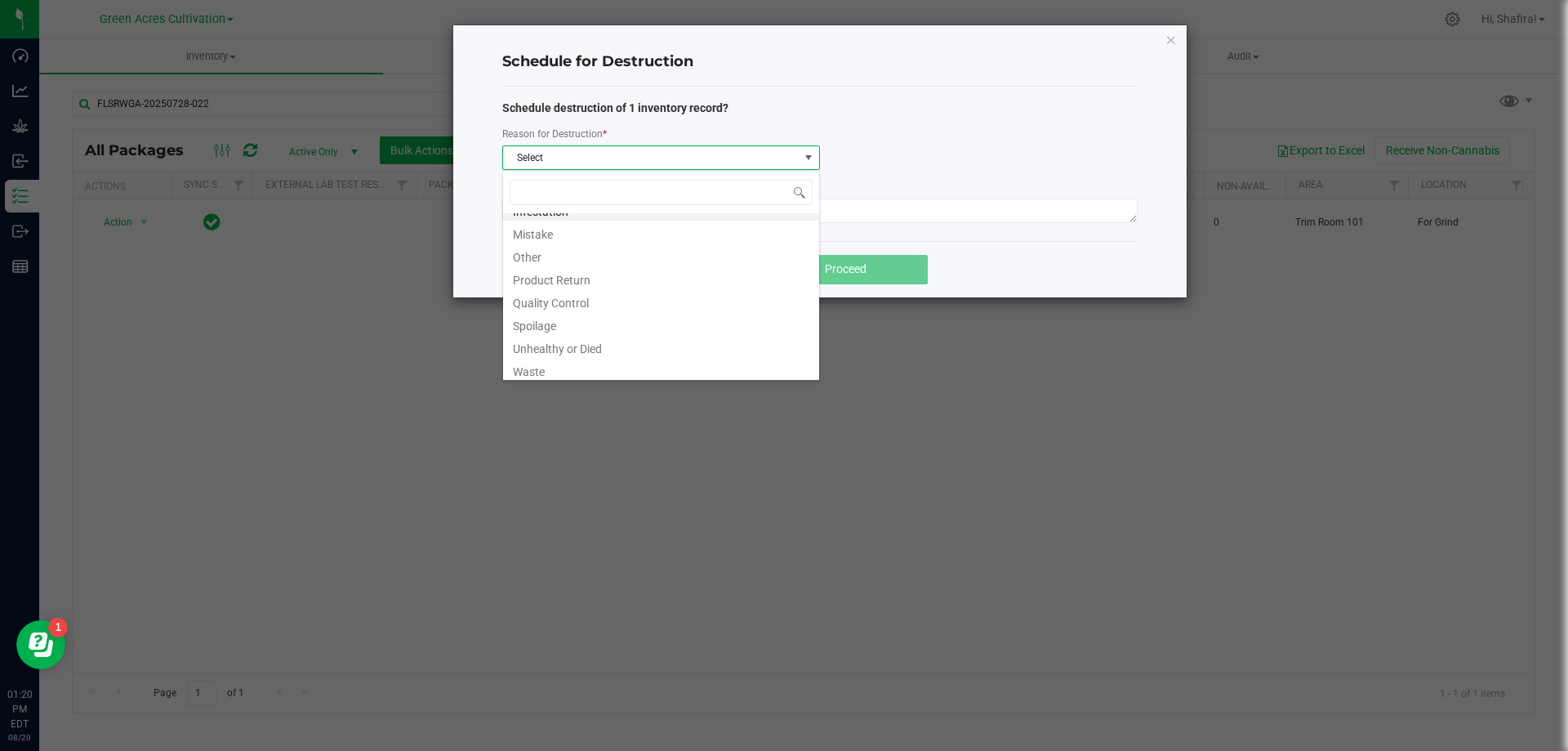
scroll to position [20, 0]
drag, startPoint x: 642, startPoint y: 378, endPoint x: 641, endPoint y: 371, distance: 7.1
click at [641, 376] on div "Infestation Mistake Other Product Return Quality Control Spoilage Unhealthy or …" at bounding box center [661, 275] width 317 height 211
click at [641, 371] on li "Waste" at bounding box center [661, 365] width 316 height 23
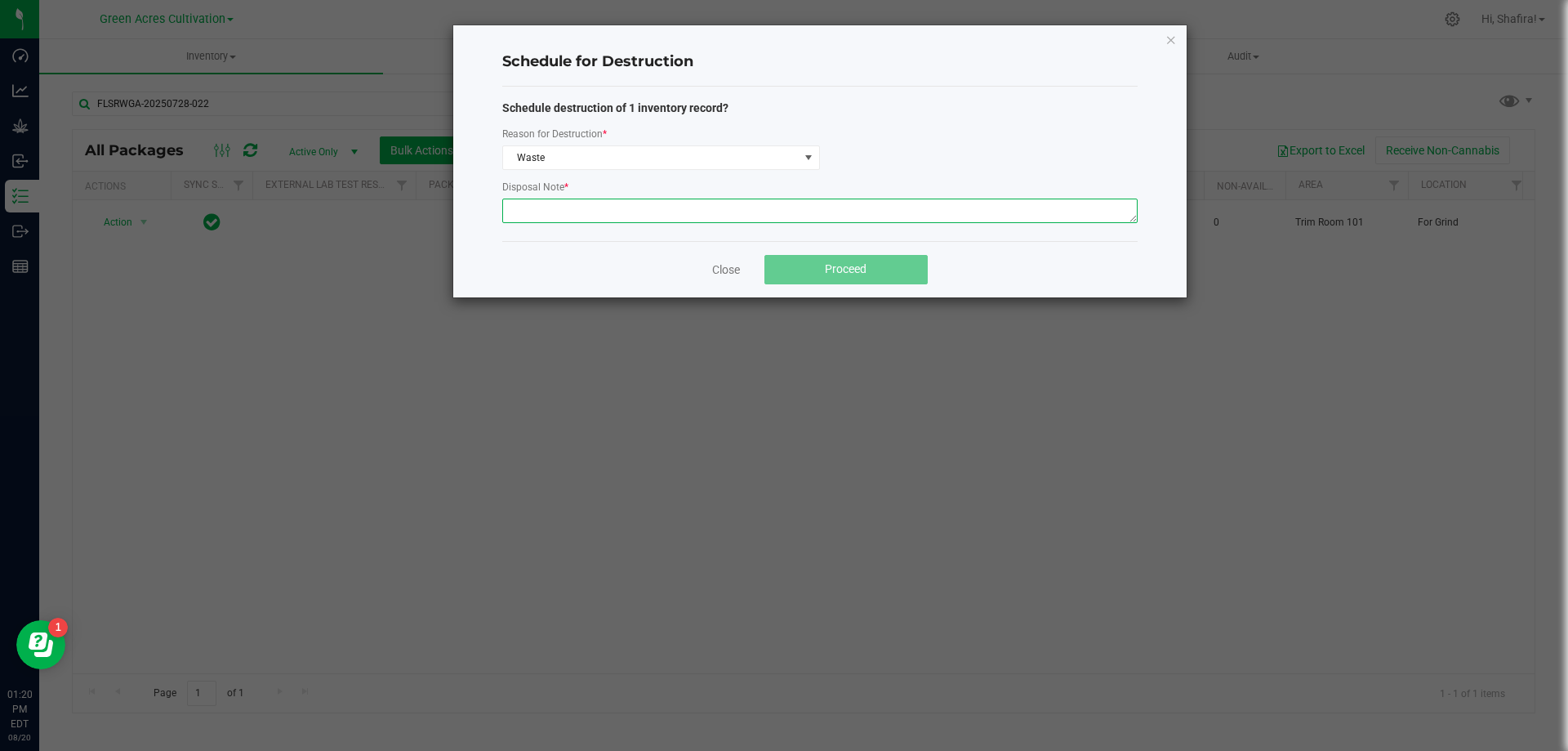
click at [656, 212] on textarea at bounding box center [819, 210] width 635 height 25
type textarea "POST GRINDER WASTE"
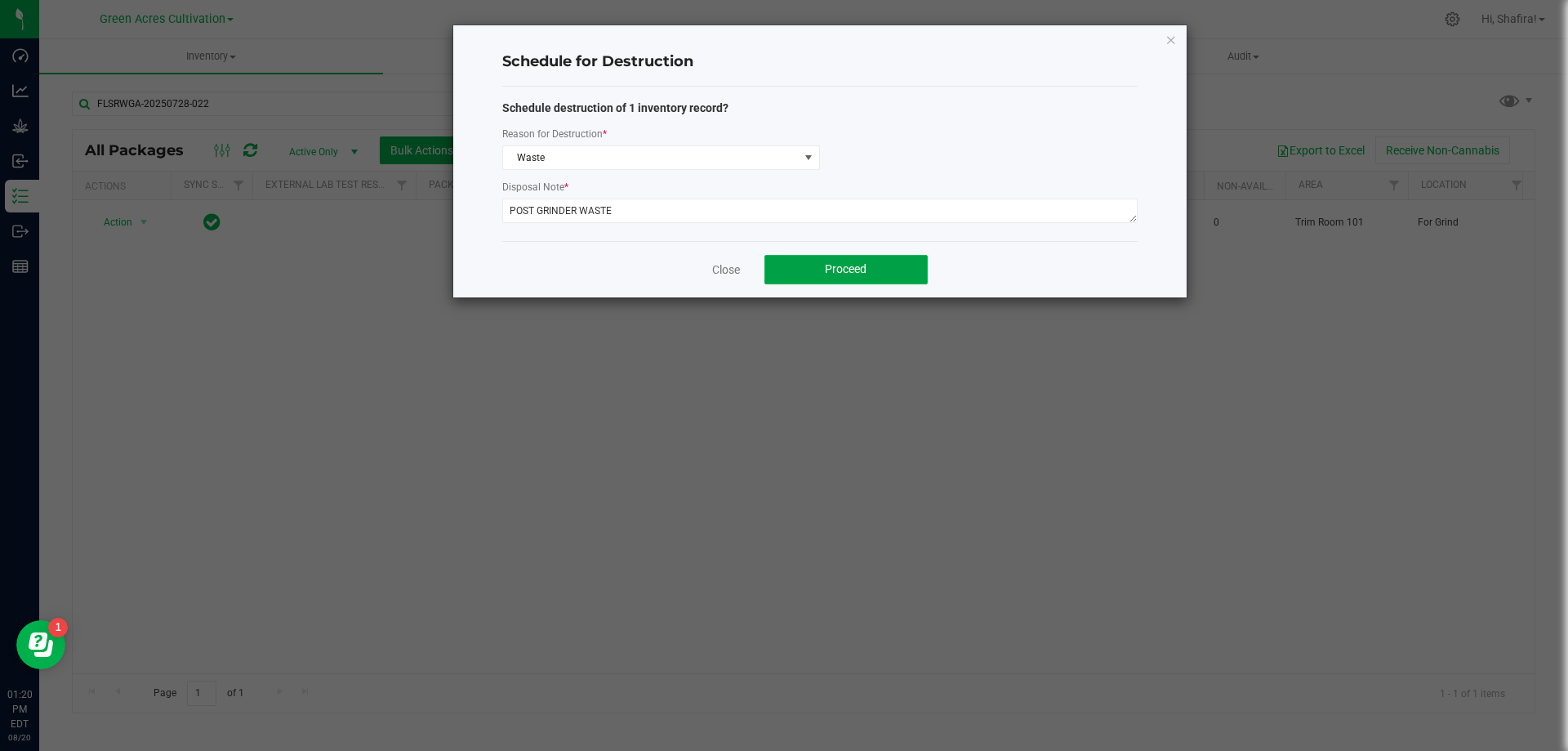
click at [847, 279] on button "Proceed" at bounding box center [846, 270] width 163 height 30
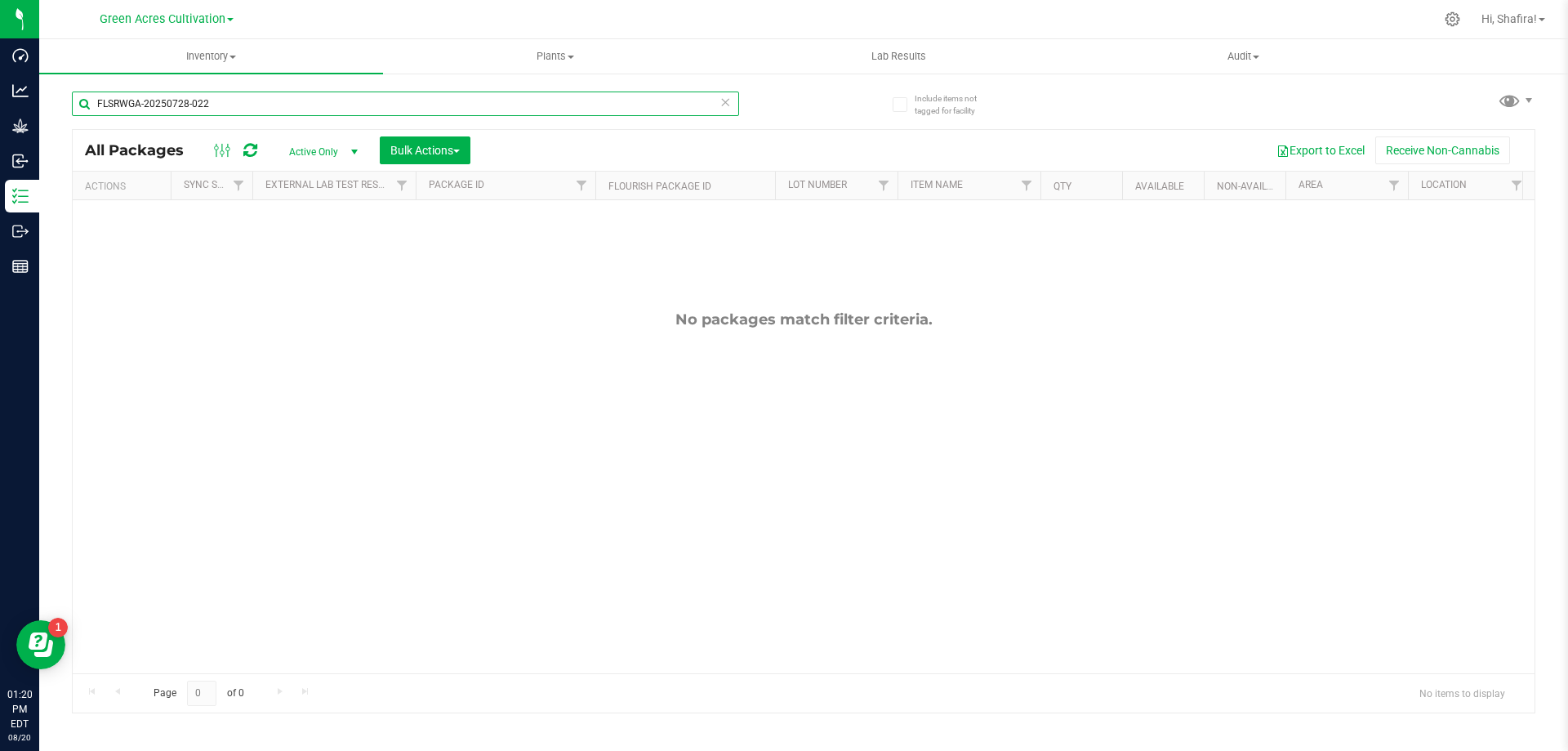
click at [328, 112] on input "FLSRWGA-20250728-022" at bounding box center [405, 103] width 667 height 25
click at [331, 109] on input "FLSRWGA-20250728-022" at bounding box center [405, 103] width 667 height 25
click at [338, 104] on input "FLSRWGA-20250728-022" at bounding box center [405, 103] width 667 height 25
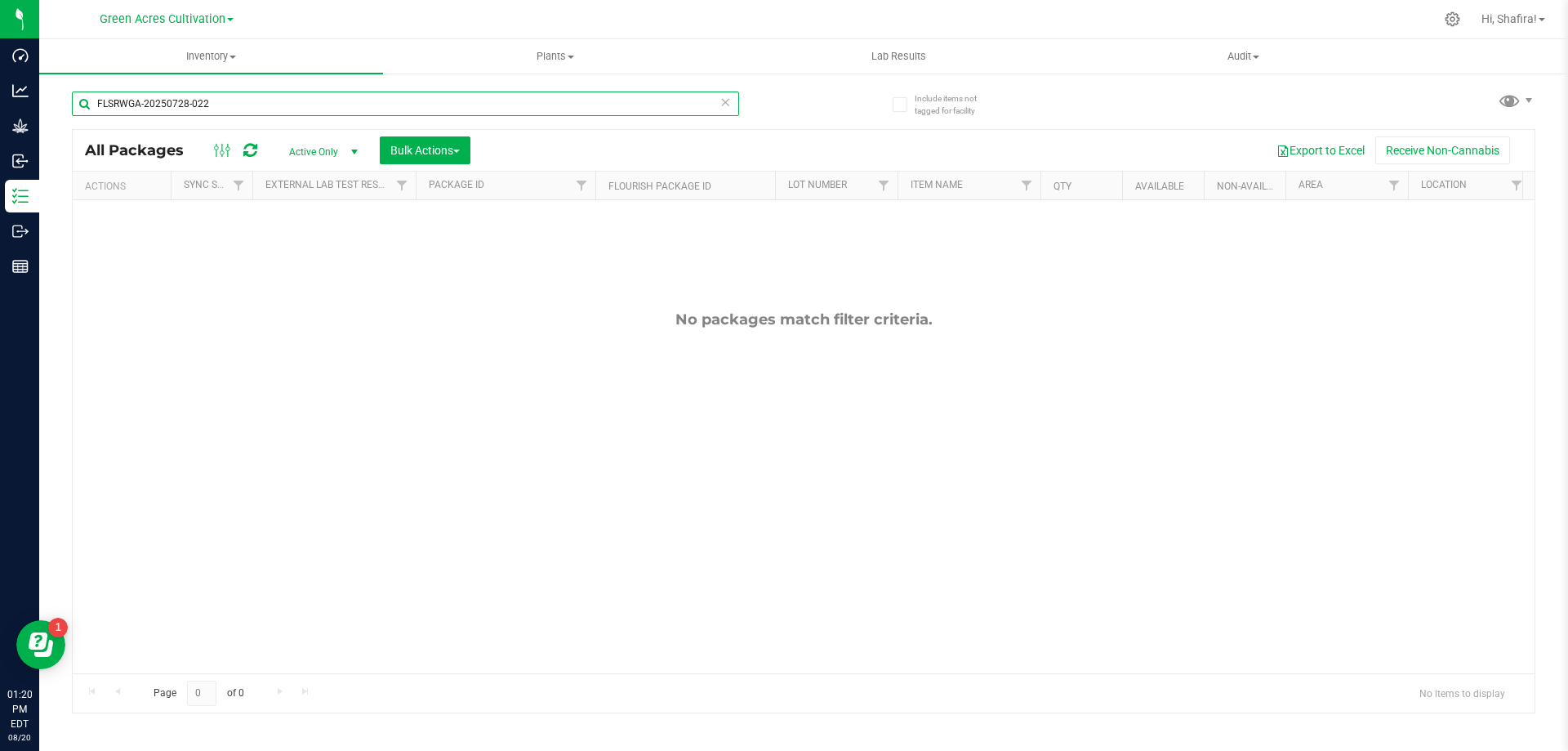
click at [338, 104] on input "FLSRWGA-20250728-022" at bounding box center [405, 103] width 667 height 25
